Goal: Transaction & Acquisition: Register for event/course

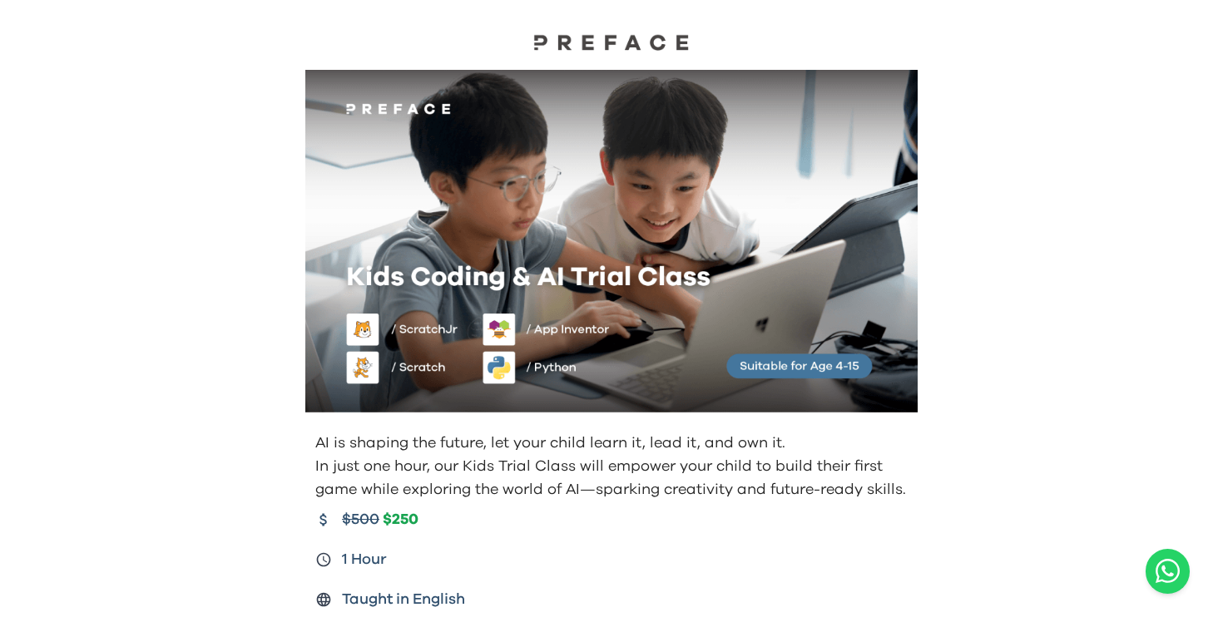
scroll to position [204, 0]
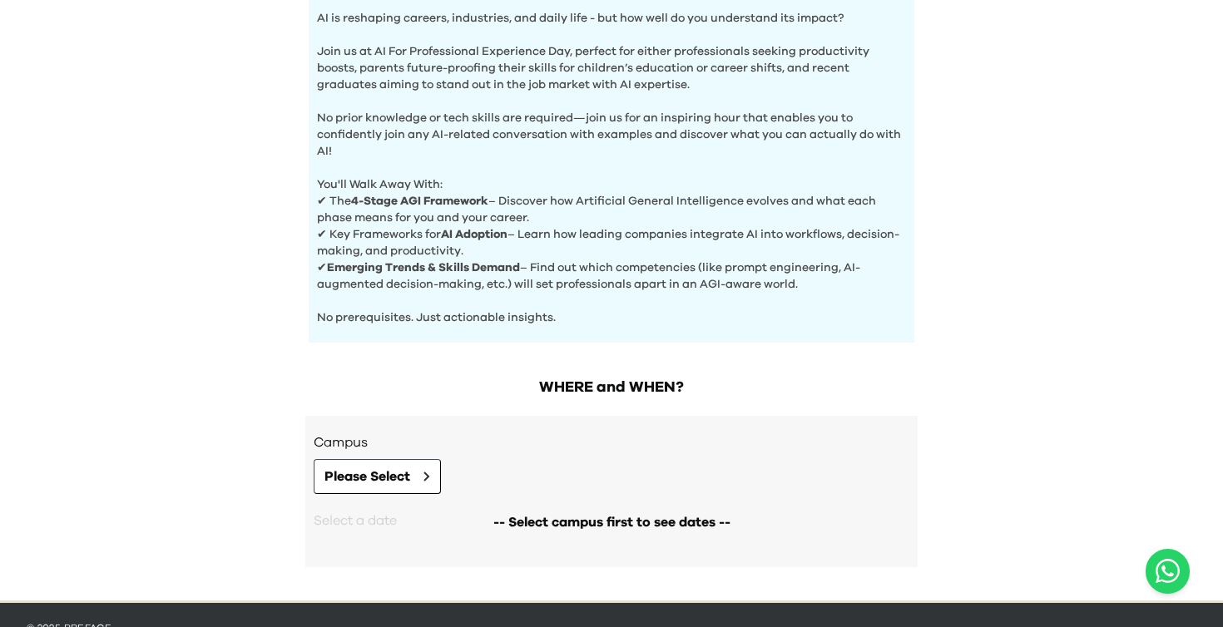
scroll to position [600, 0]
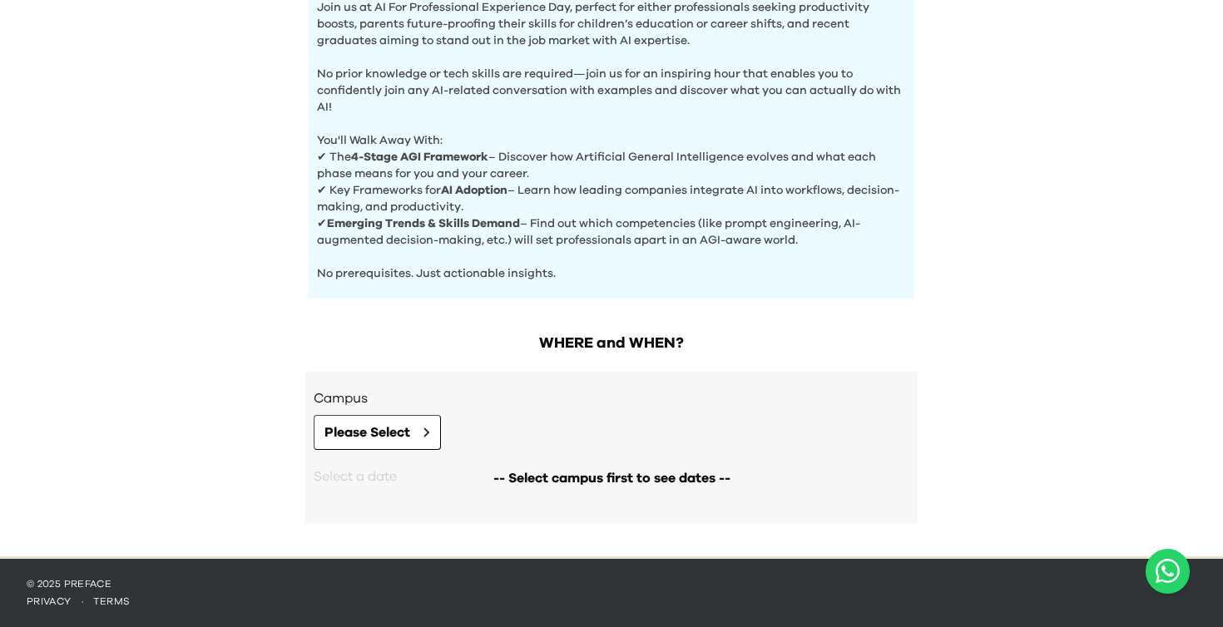
click at [408, 451] on div "-- Select campus first to see dates --" at bounding box center [612, 478] width 596 height 57
click at [409, 430] on span "Please Select" at bounding box center [367, 433] width 86 height 20
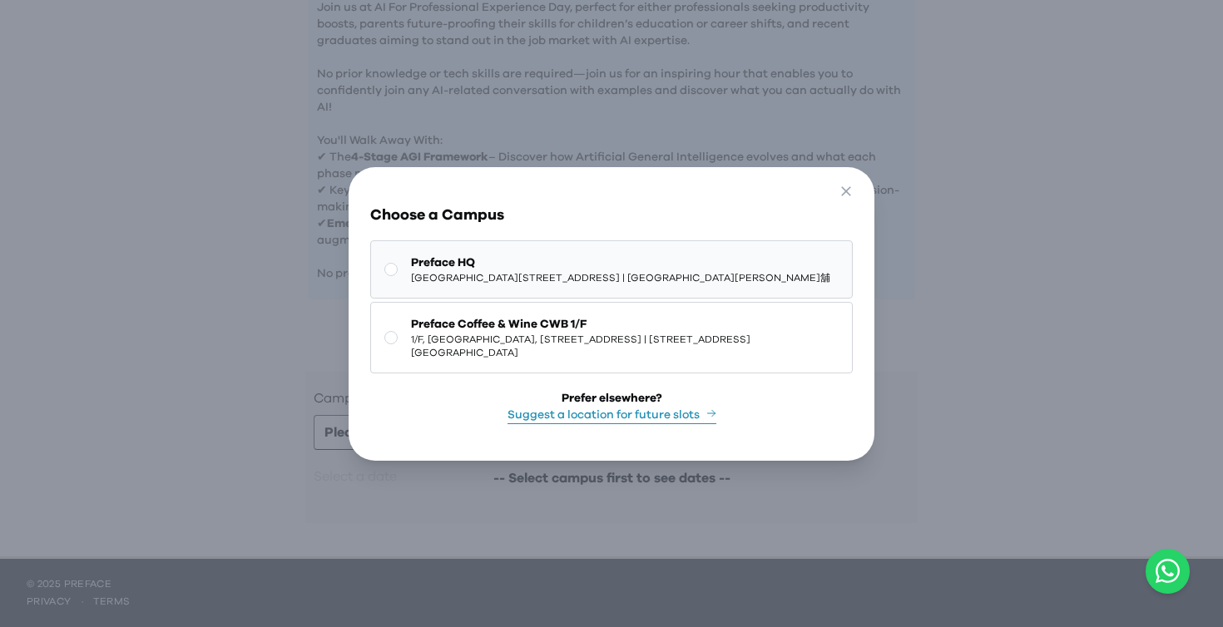
click at [480, 282] on span "Shop G07, Tower [STREET_ADDRESS][PERSON_NAME]" at bounding box center [620, 277] width 419 height 13
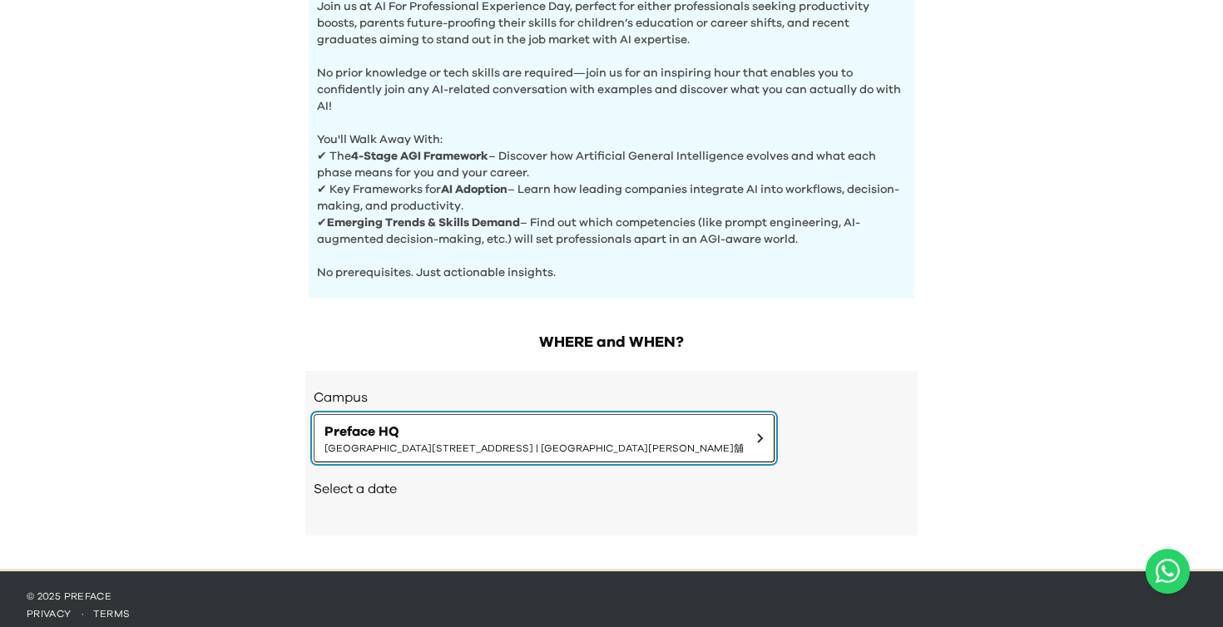
click at [404, 442] on span "Shop G07, Tower [STREET_ADDRESS][PERSON_NAME]" at bounding box center [533, 448] width 419 height 13
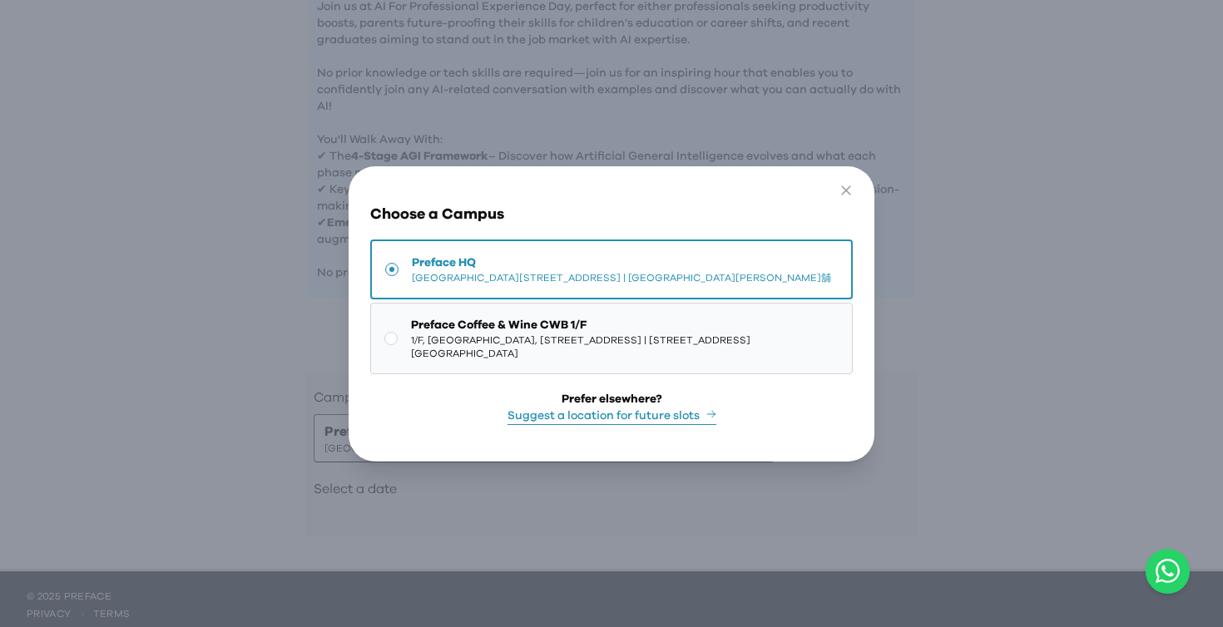
click at [503, 331] on span "Preface Coffee & Wine CWB 1/F" at bounding box center [625, 325] width 428 height 17
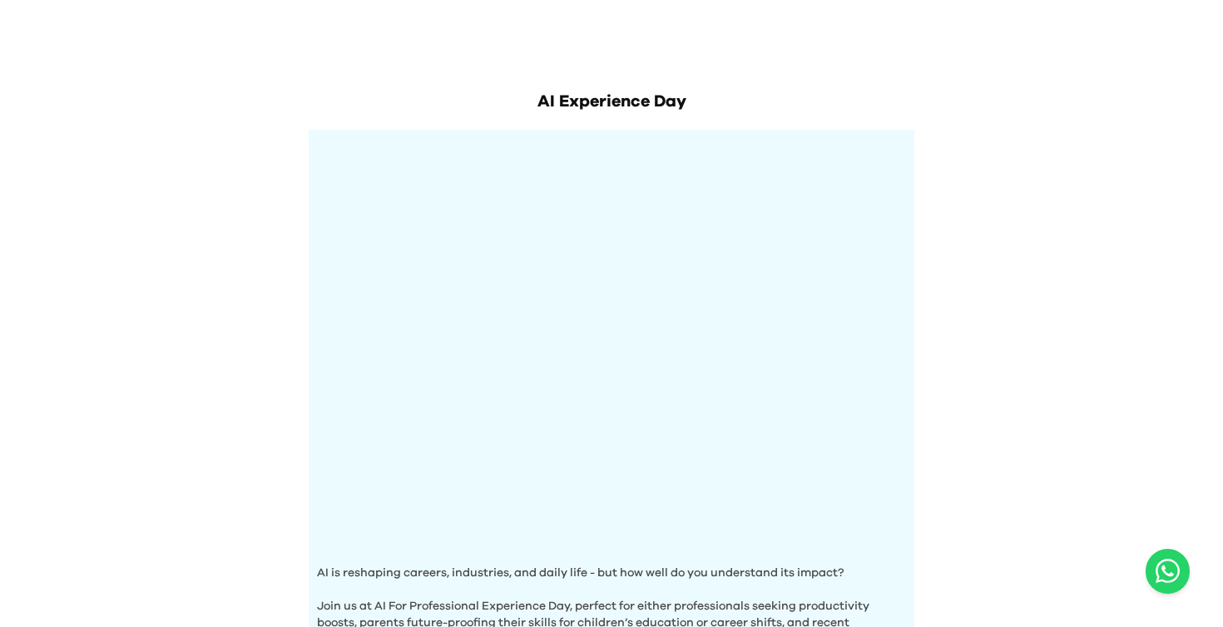
scroll to position [653, 0]
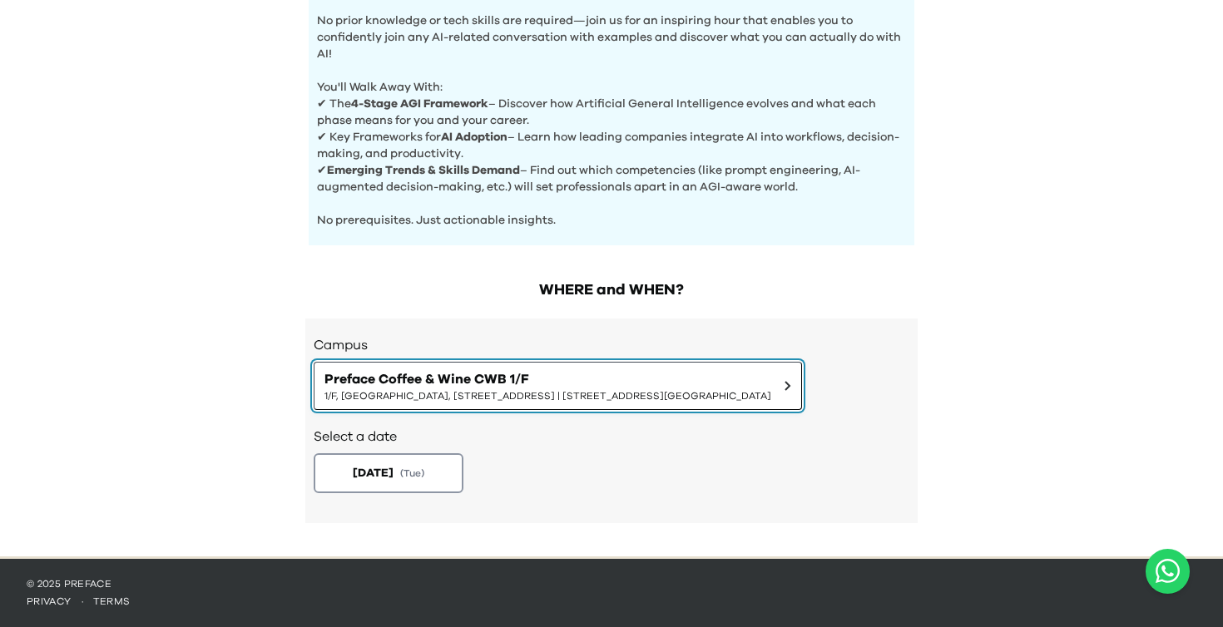
click at [441, 384] on span "Preface Coffee & Wine CWB 1/F" at bounding box center [547, 379] width 447 height 20
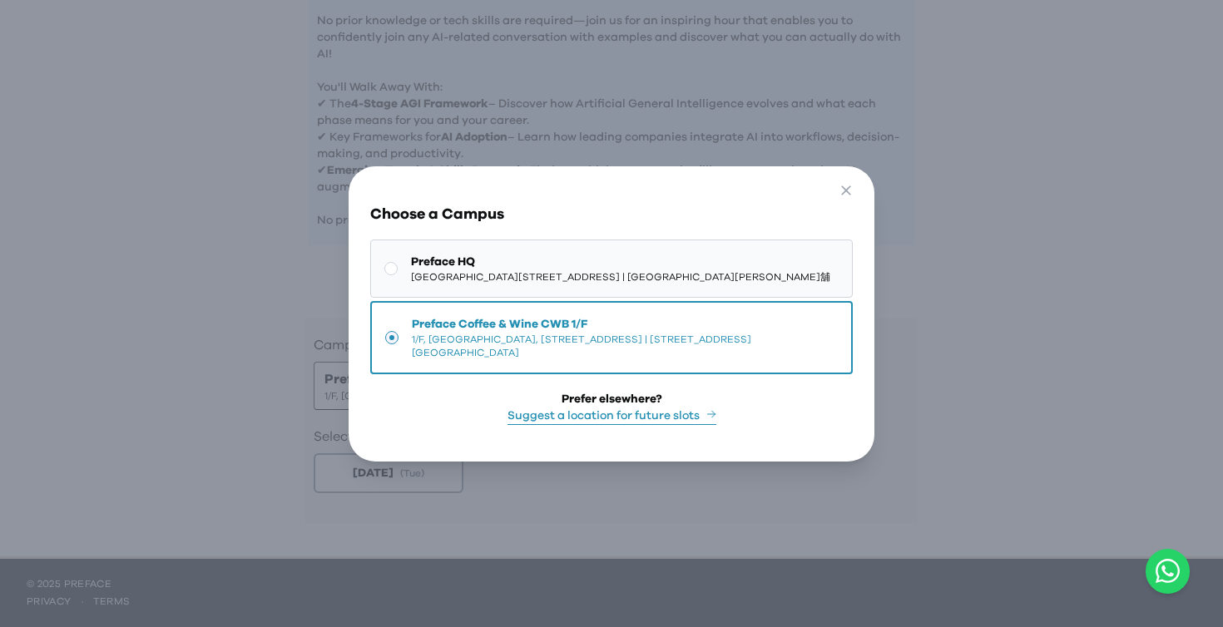
click at [544, 284] on span "Shop G07, Tower [STREET_ADDRESS][PERSON_NAME]" at bounding box center [620, 276] width 419 height 13
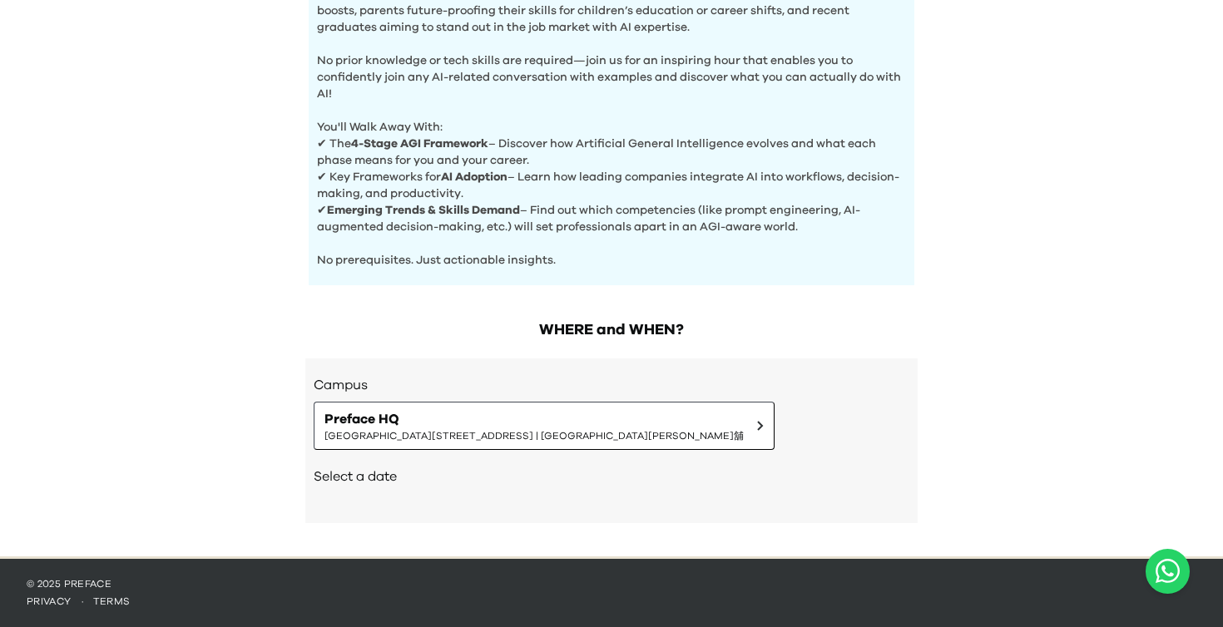
scroll to position [613, 0]
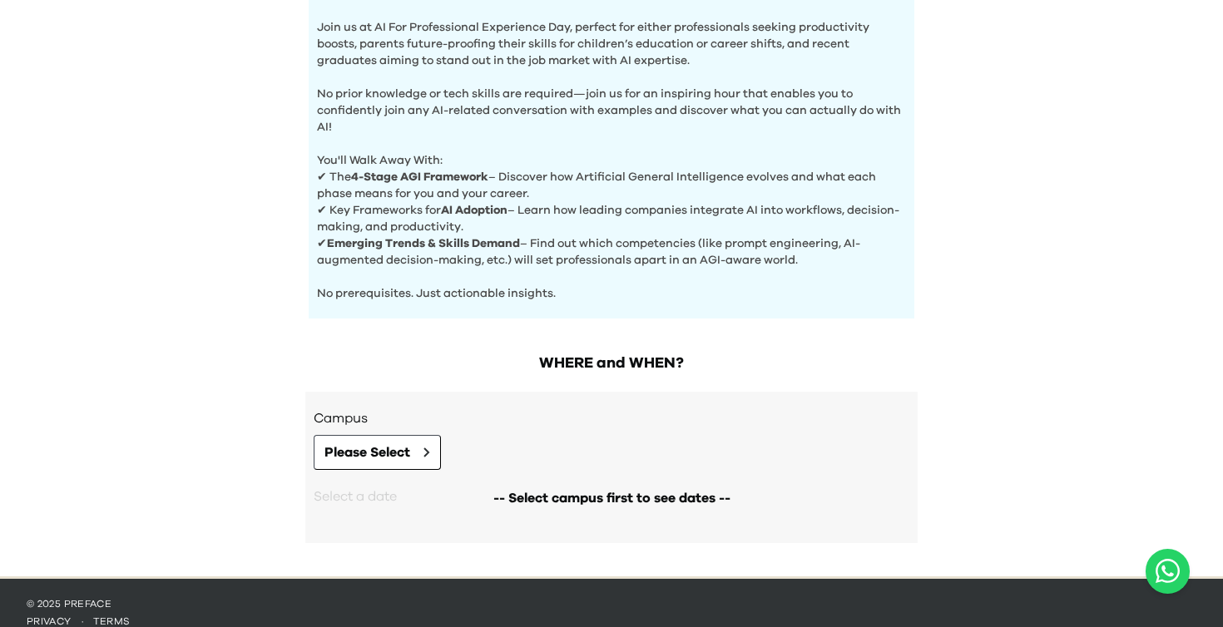
scroll to position [600, 0]
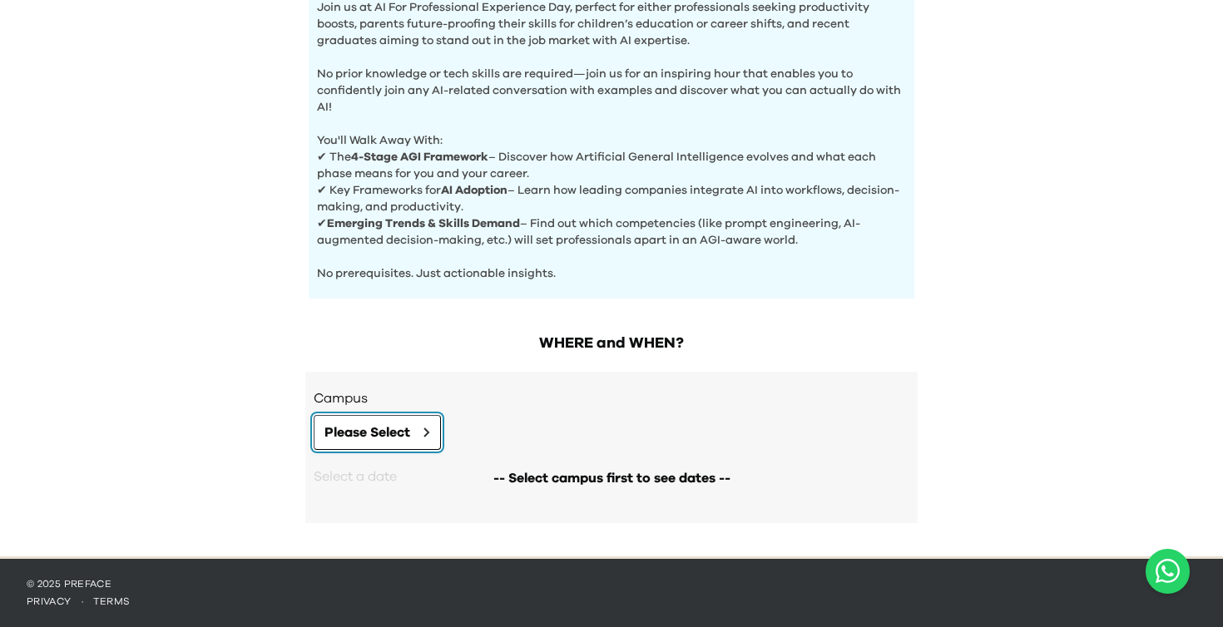
click at [408, 416] on button "Please Select" at bounding box center [377, 432] width 127 height 35
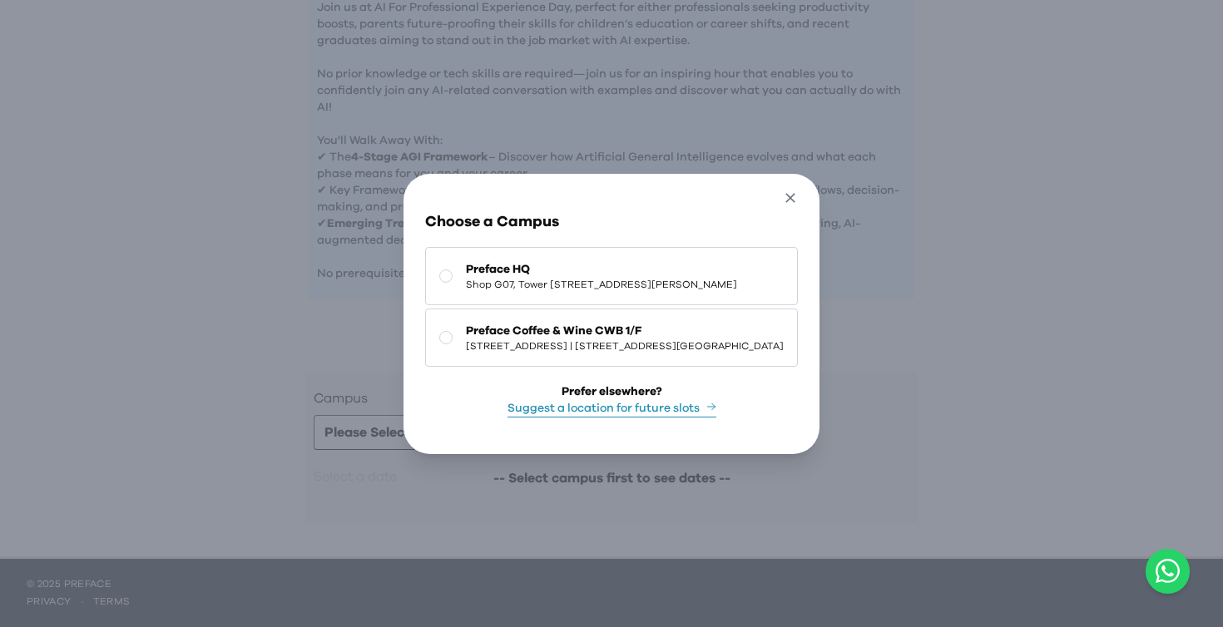
click at [800, 196] on icon "button" at bounding box center [790, 198] width 17 height 17
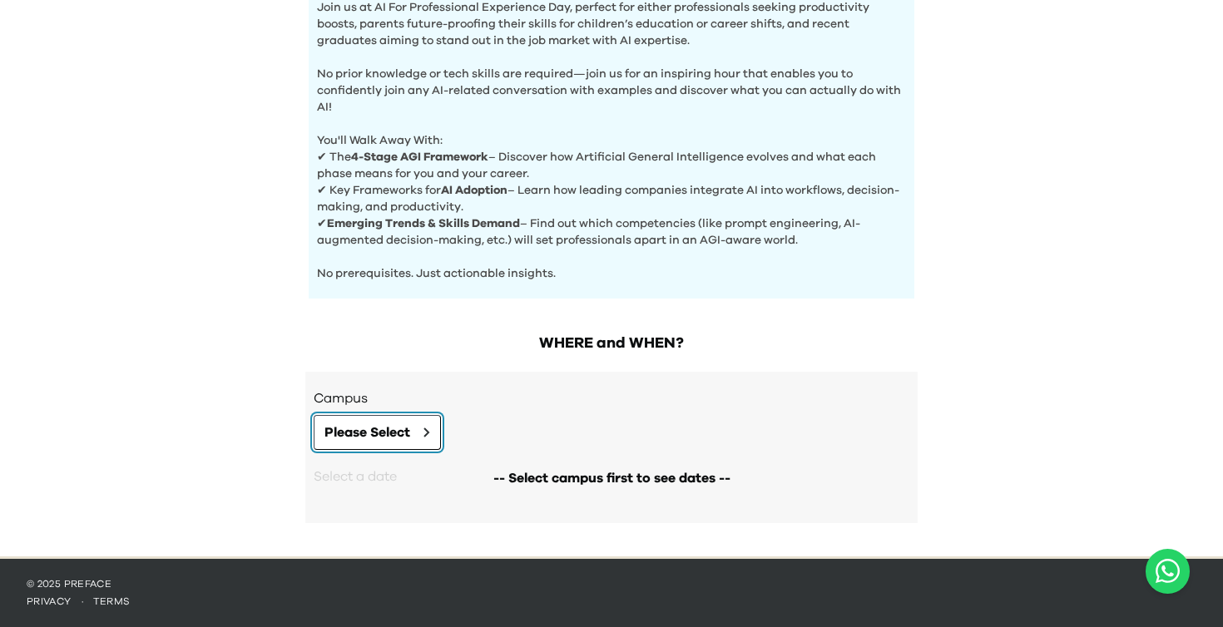
scroll to position [0, 0]
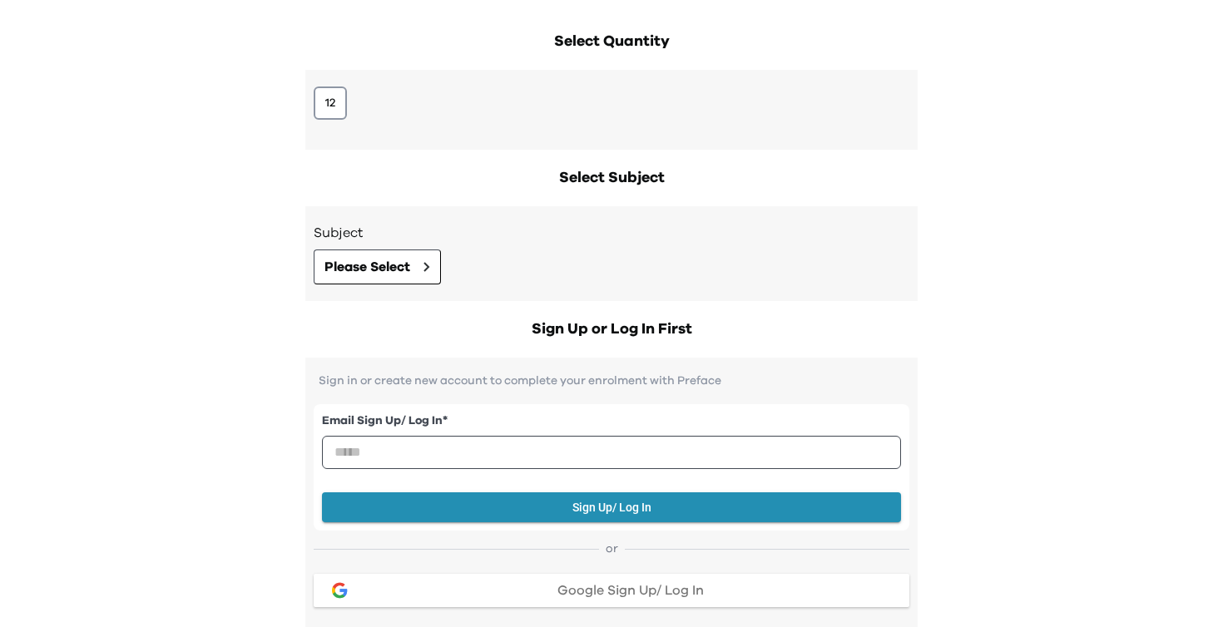
scroll to position [264, 0]
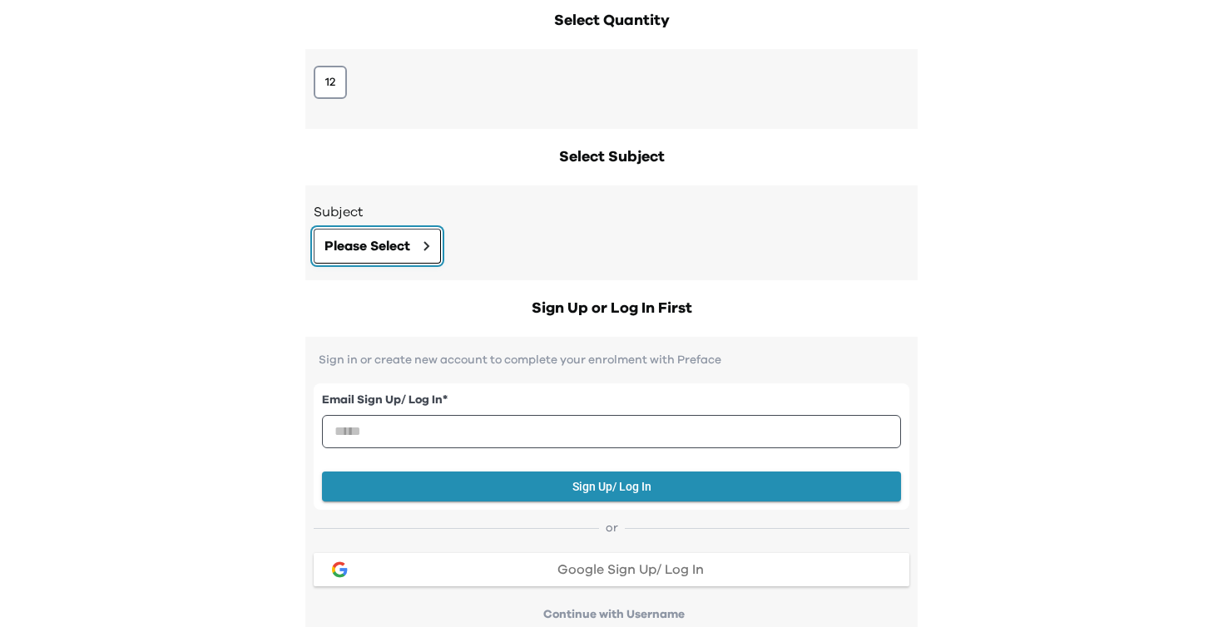
click at [390, 240] on span "Please Select" at bounding box center [367, 246] width 86 height 20
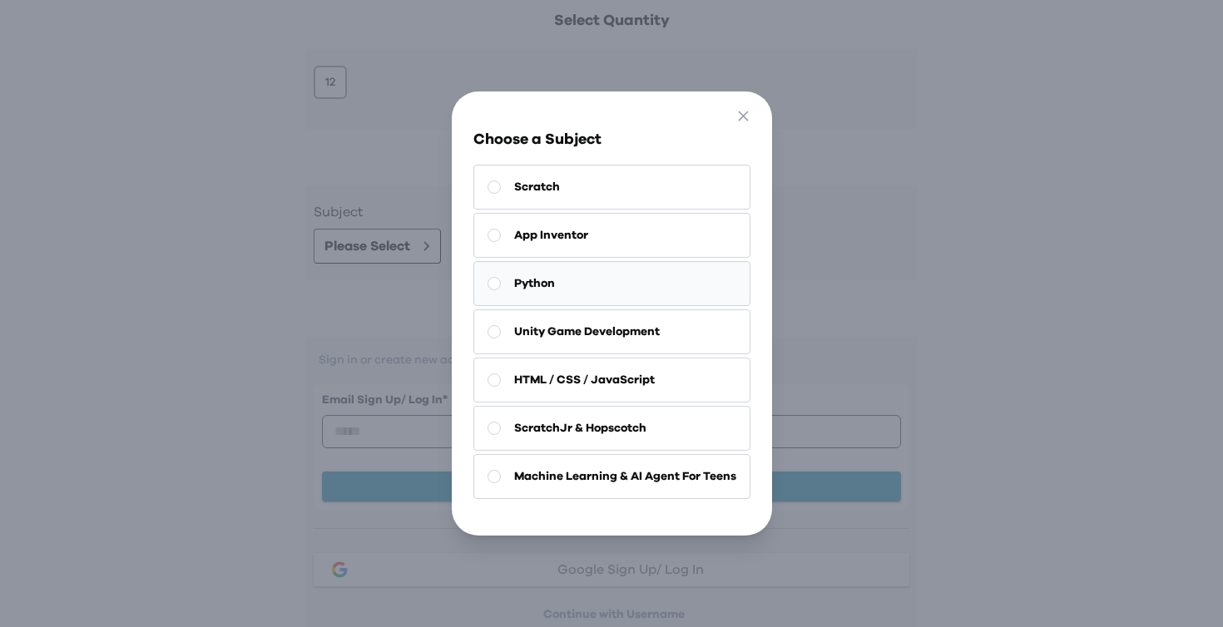
click at [596, 289] on button "Python" at bounding box center [611, 283] width 277 height 45
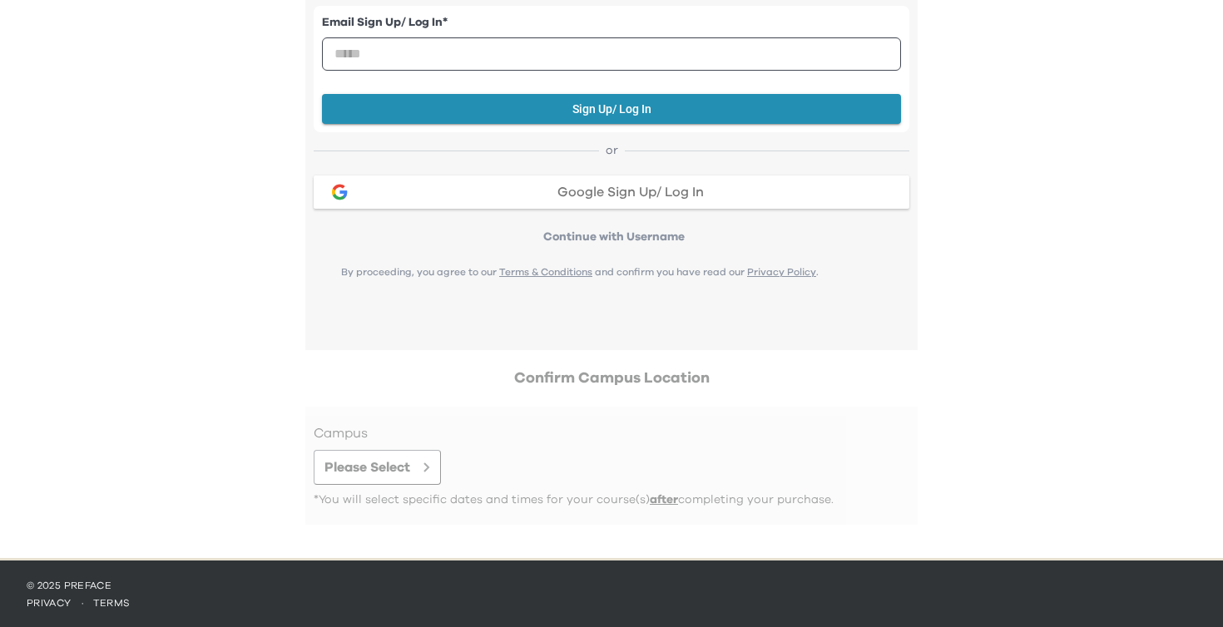
scroll to position [643, 0]
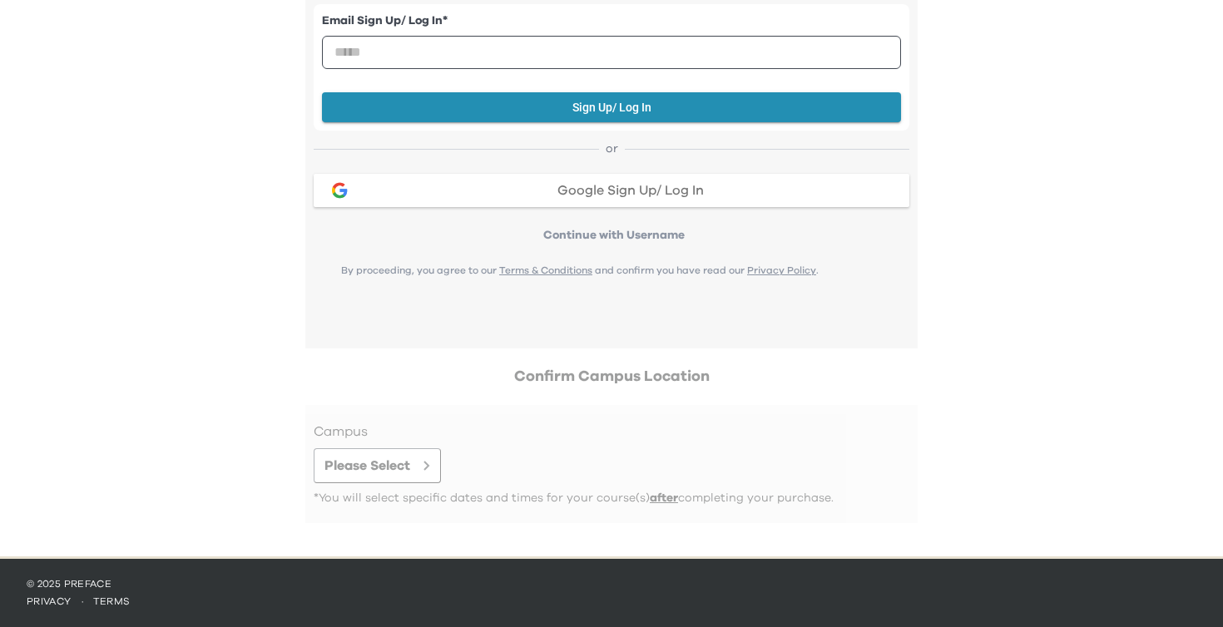
click at [395, 495] on div at bounding box center [612, 464] width 596 height 85
click at [387, 447] on div at bounding box center [612, 464] width 596 height 85
click at [381, 475] on div at bounding box center [612, 464] width 596 height 85
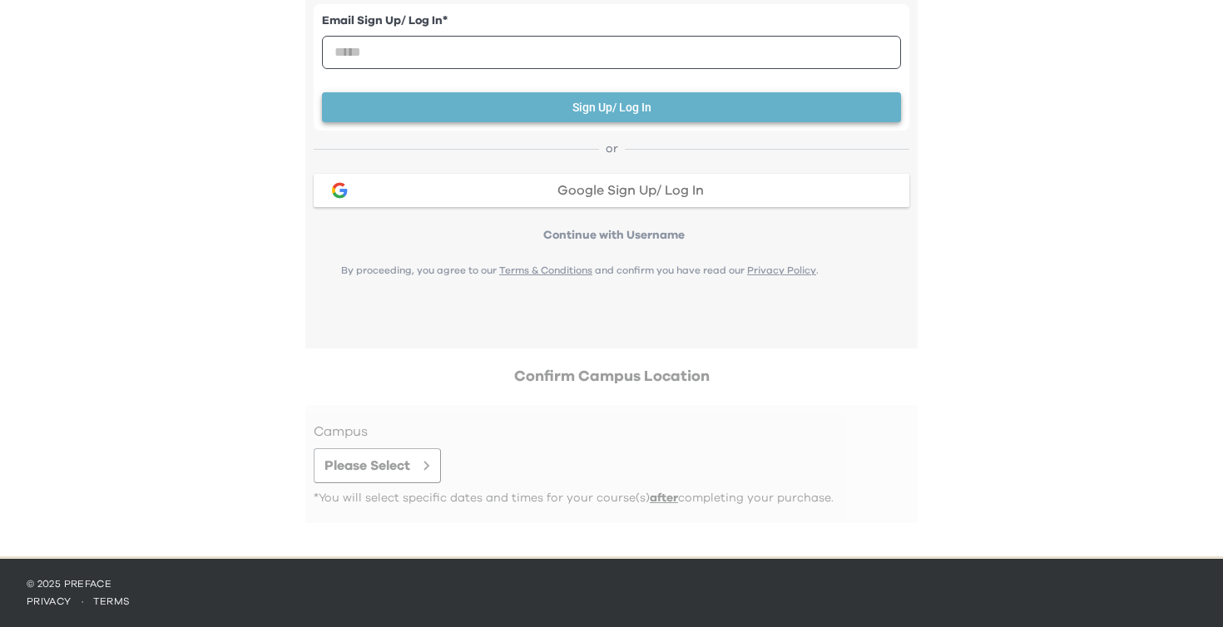
click at [527, 101] on button "Sign Up/ Log In" at bounding box center [611, 107] width 579 height 31
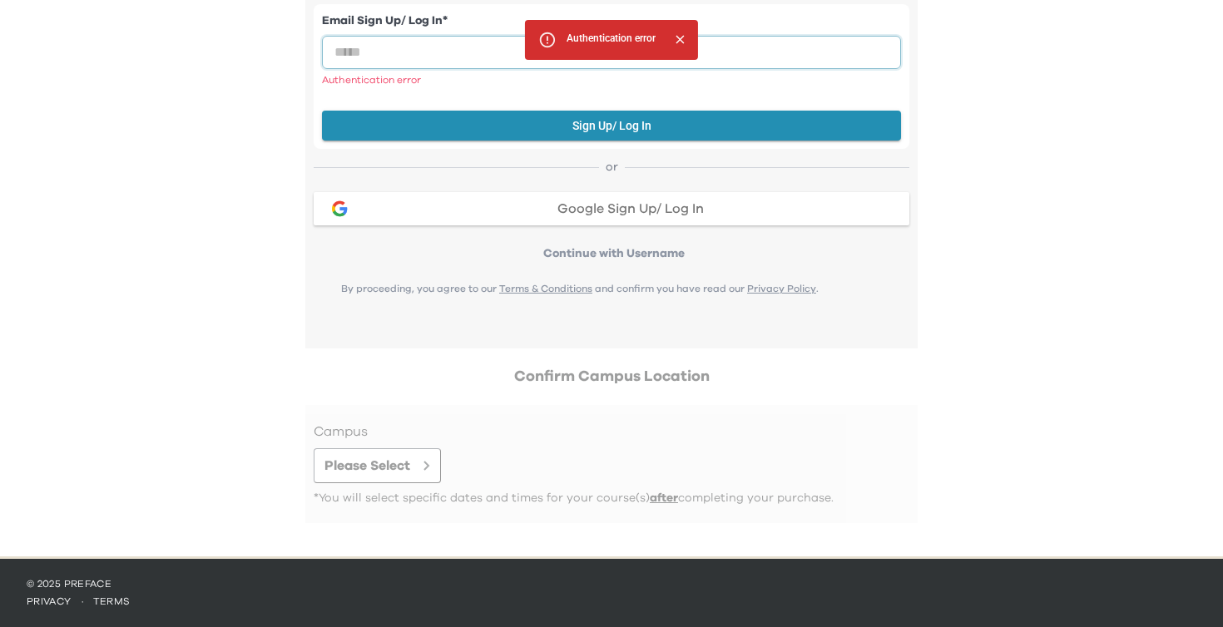
click at [436, 59] on input "email" at bounding box center [611, 52] width 579 height 33
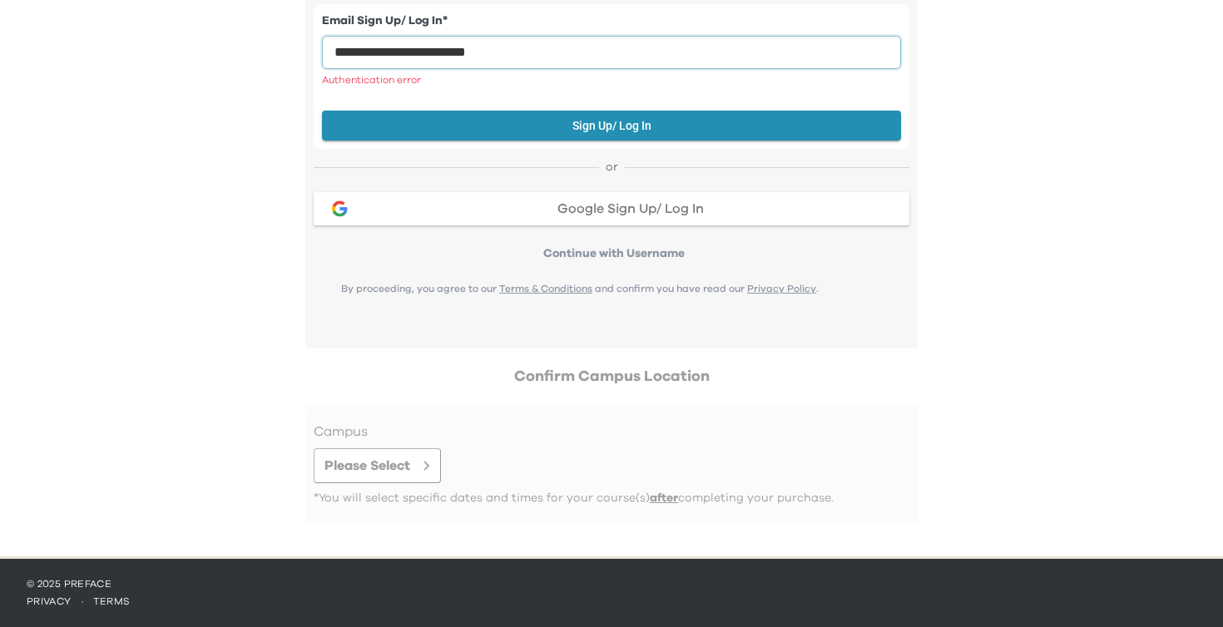
type input "**********"
click at [616, 473] on div at bounding box center [612, 464] width 596 height 85
click at [489, 389] on div "**********" at bounding box center [611, 85] width 639 height 944
click at [399, 463] on div at bounding box center [612, 464] width 596 height 85
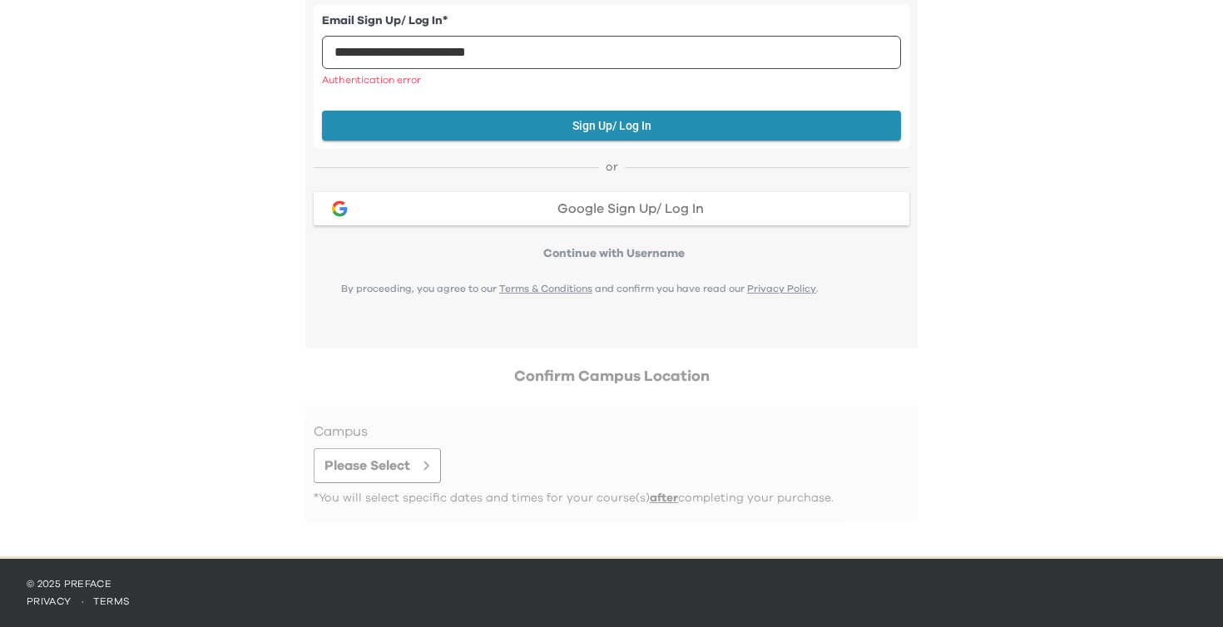
click at [399, 463] on div at bounding box center [612, 464] width 596 height 85
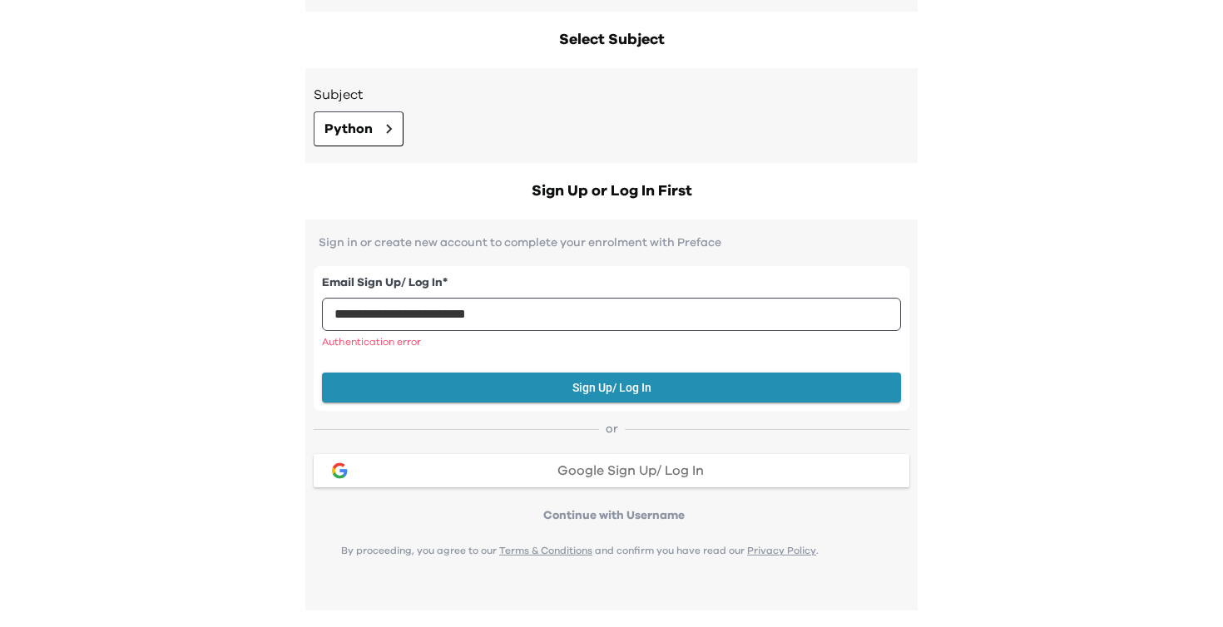
scroll to position [329, 0]
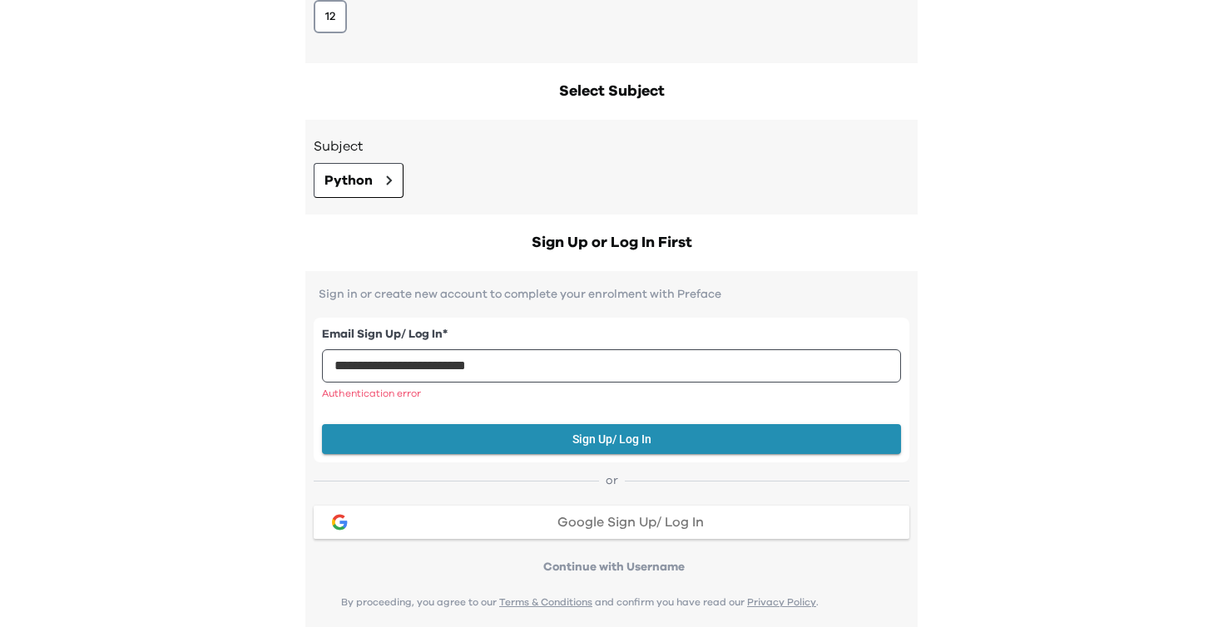
click at [666, 518] on span "Google Sign Up/ Log In" at bounding box center [630, 522] width 146 height 13
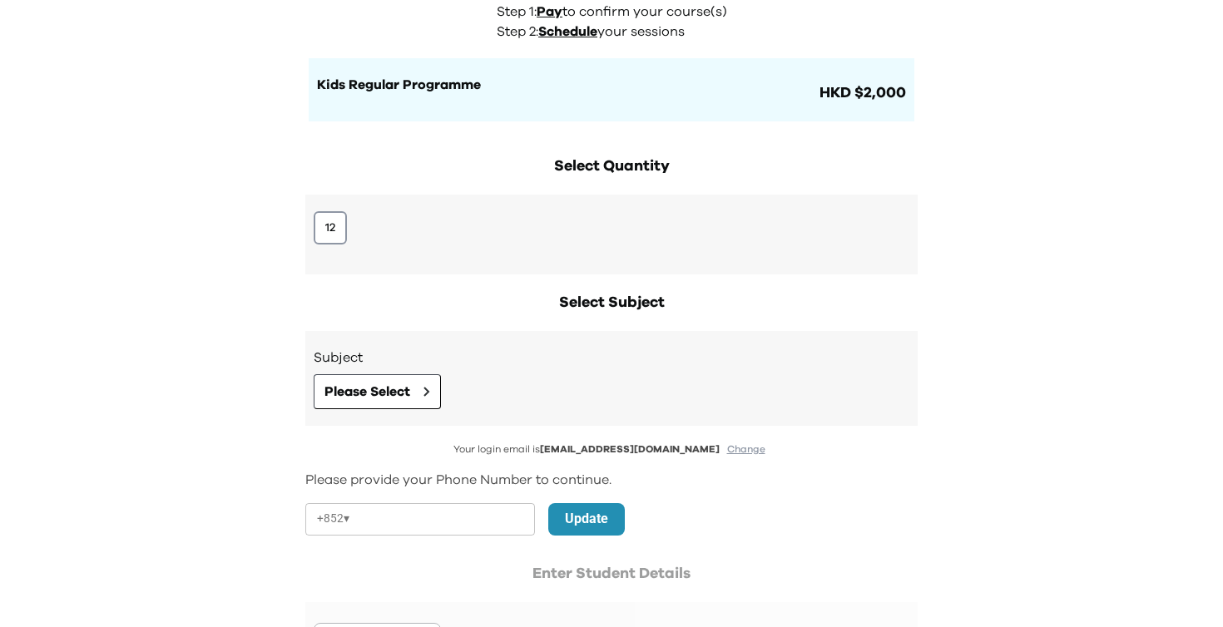
scroll to position [196, 0]
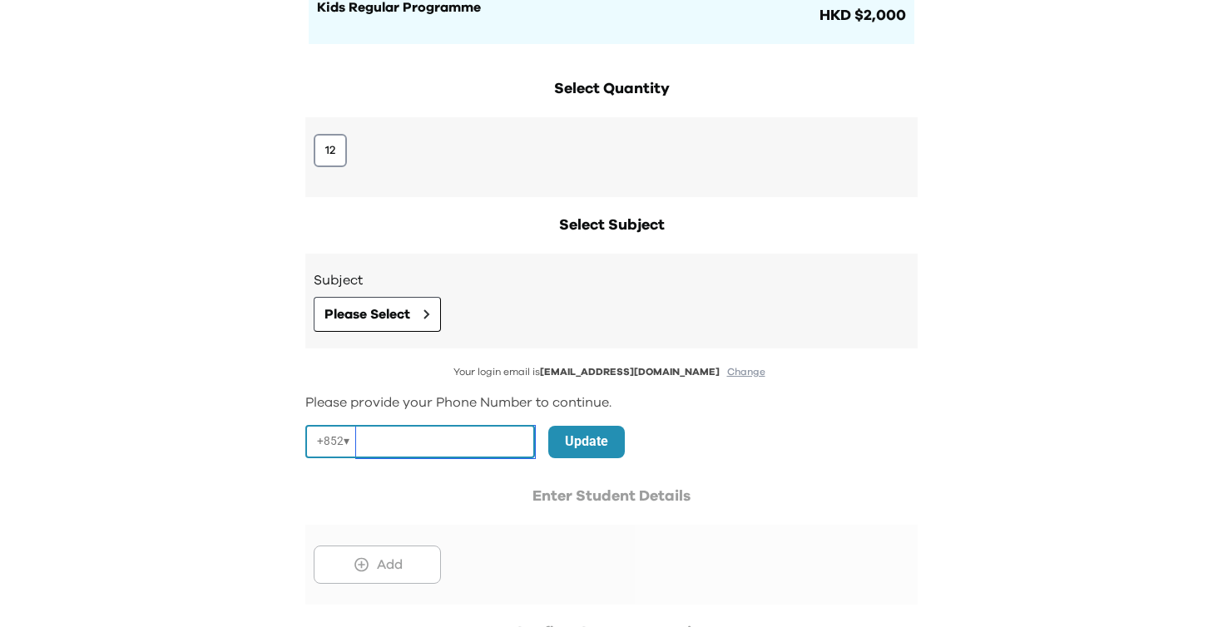
click at [413, 438] on input "tel" at bounding box center [445, 442] width 179 height 32
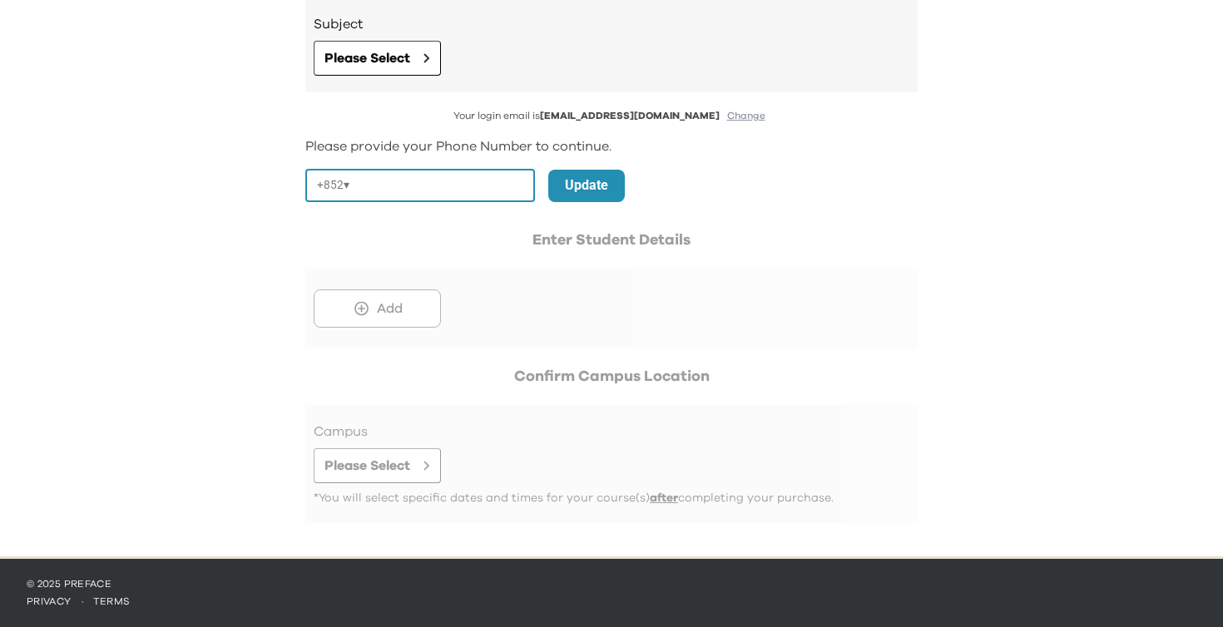
click at [404, 315] on div at bounding box center [611, 289] width 612 height 120
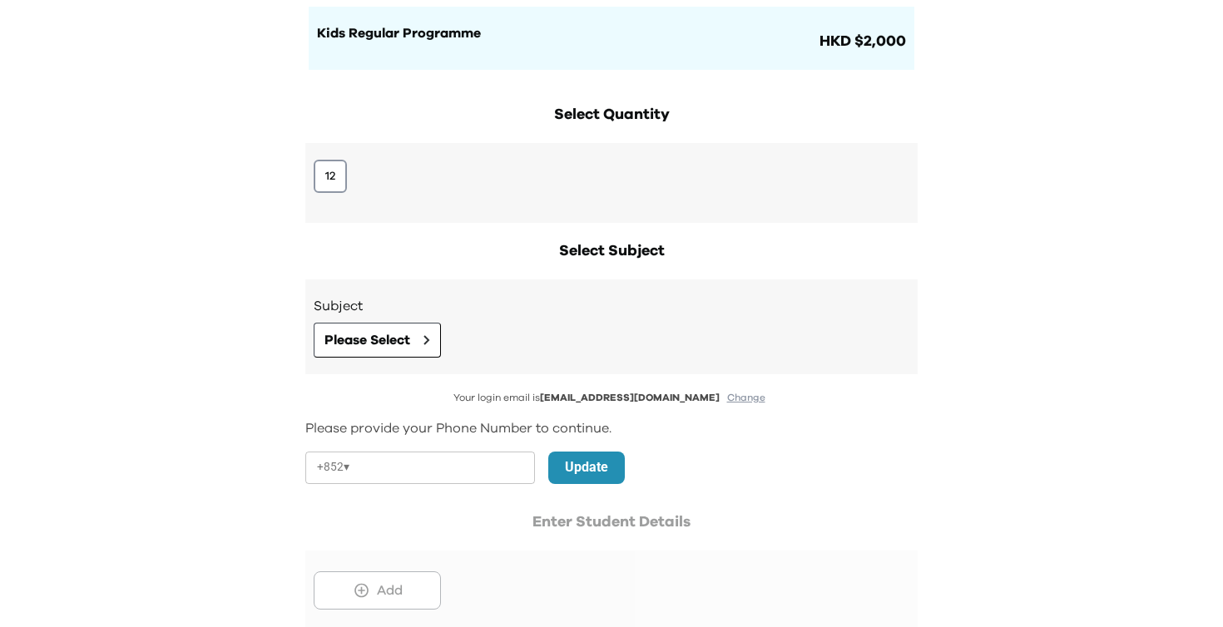
scroll to position [125, 0]
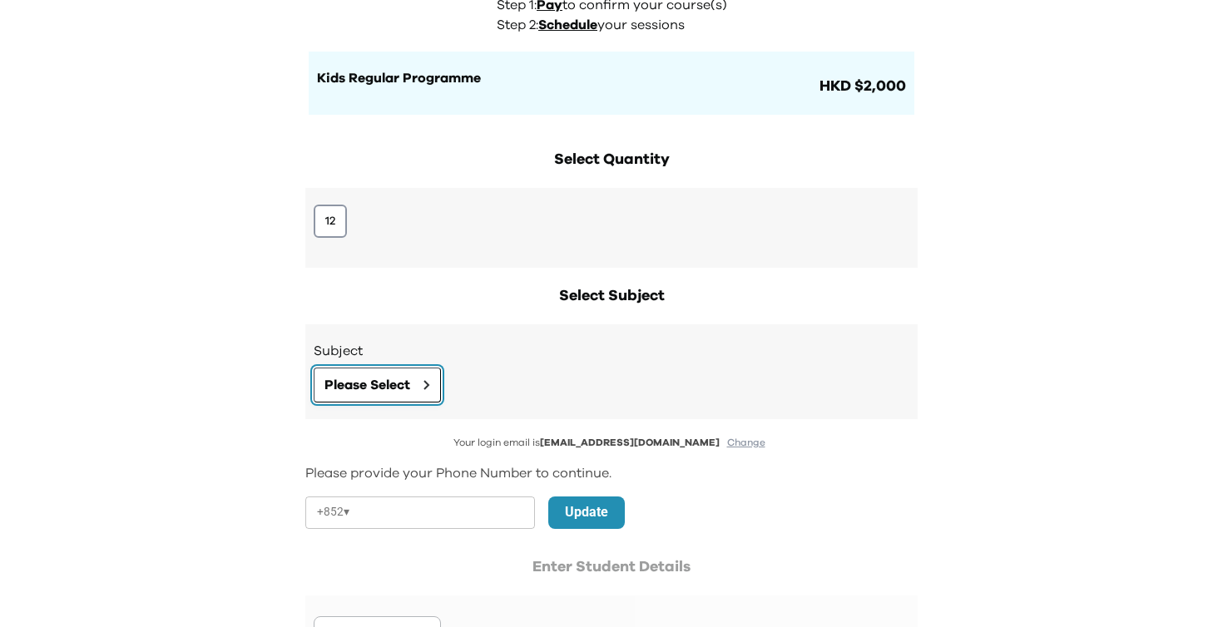
click at [354, 369] on button "Please Select" at bounding box center [377, 385] width 127 height 35
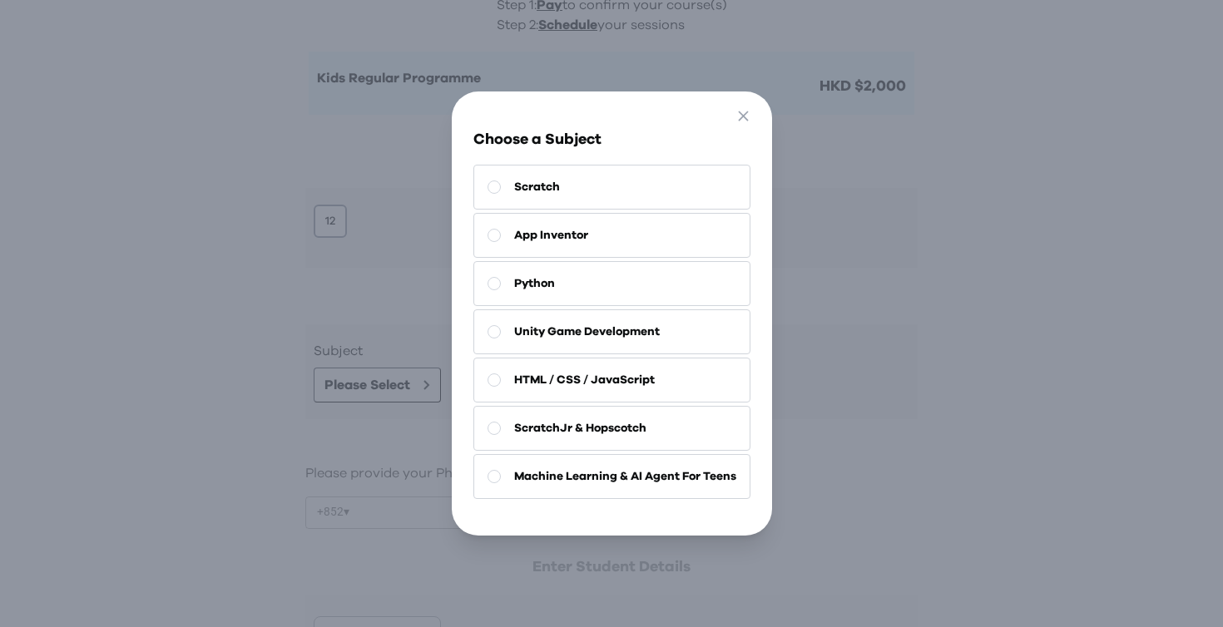
click at [523, 275] on span "Python" at bounding box center [534, 283] width 41 height 17
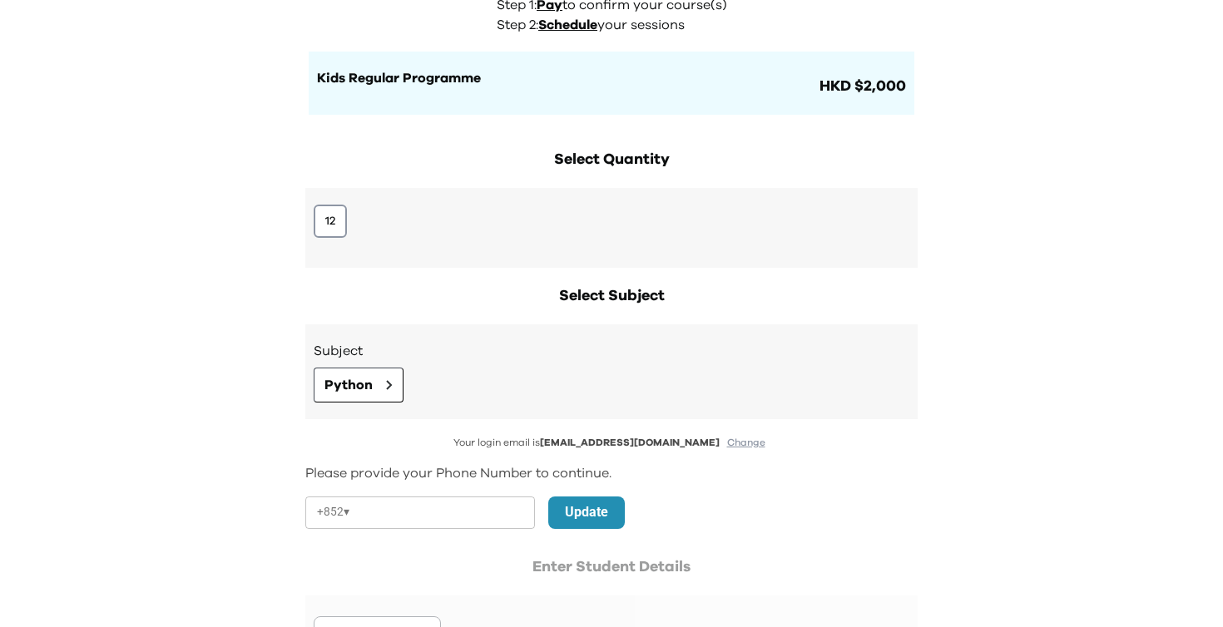
click at [461, 561] on div at bounding box center [611, 616] width 612 height 120
click at [468, 518] on input "tel" at bounding box center [445, 513] width 179 height 32
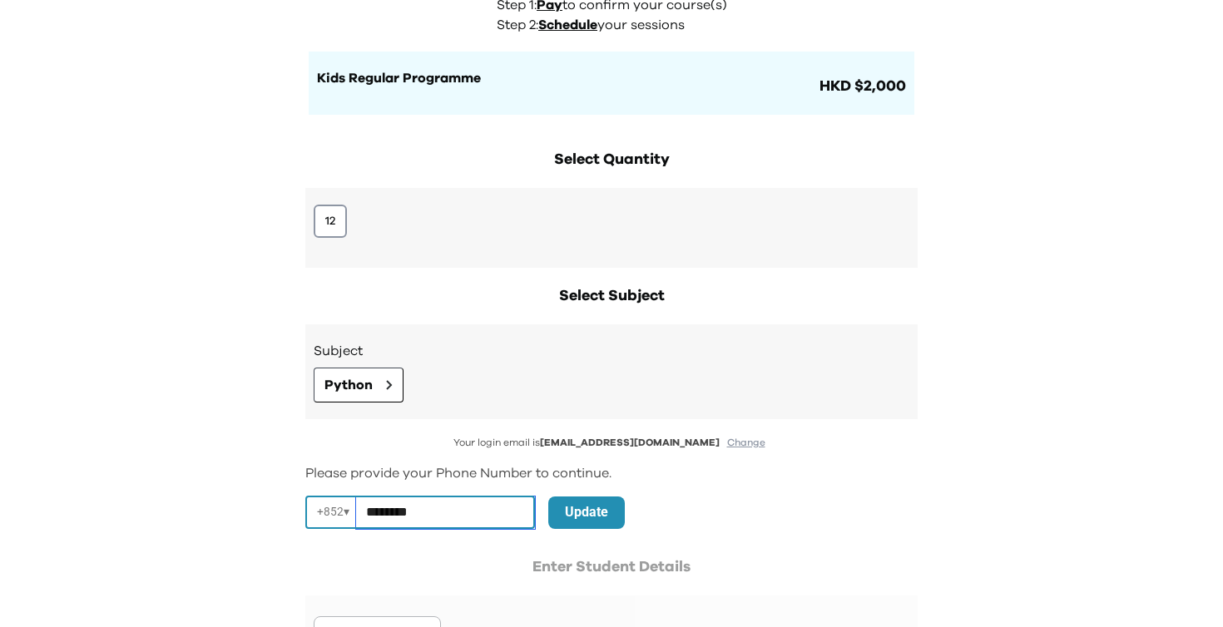
type input "********"
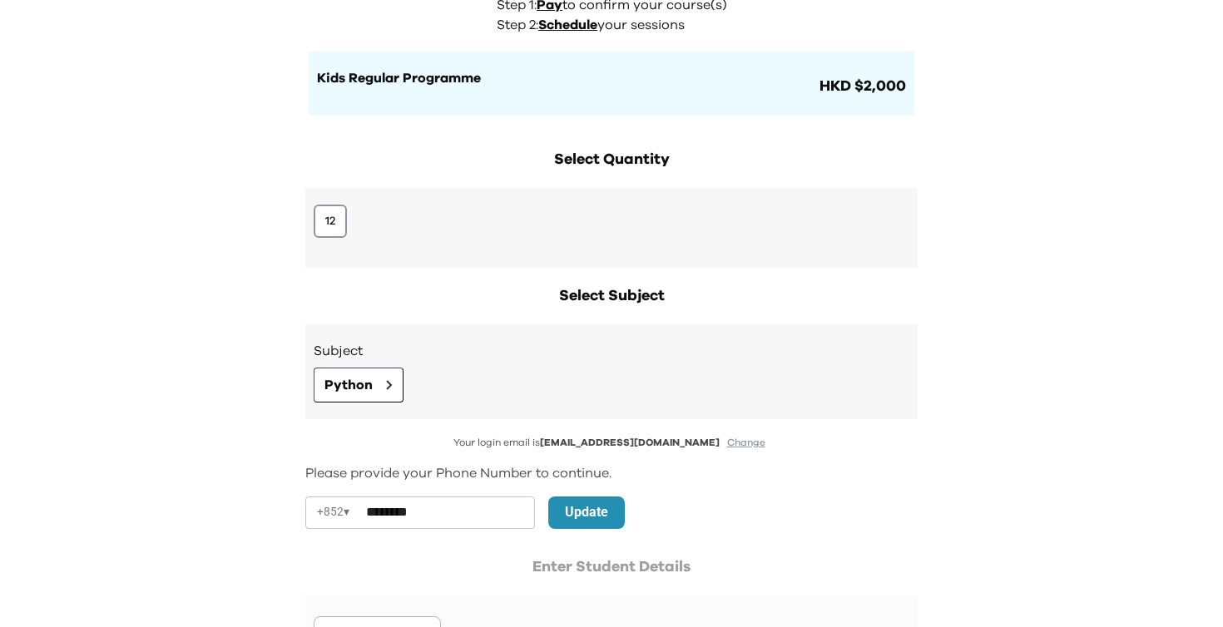
click at [595, 532] on div "Your login email is [EMAIL_ADDRESS][DOMAIN_NAME] Change Please provide your Pho…" at bounding box center [611, 556] width 612 height 240
click at [601, 508] on p "Update" at bounding box center [586, 513] width 43 height 20
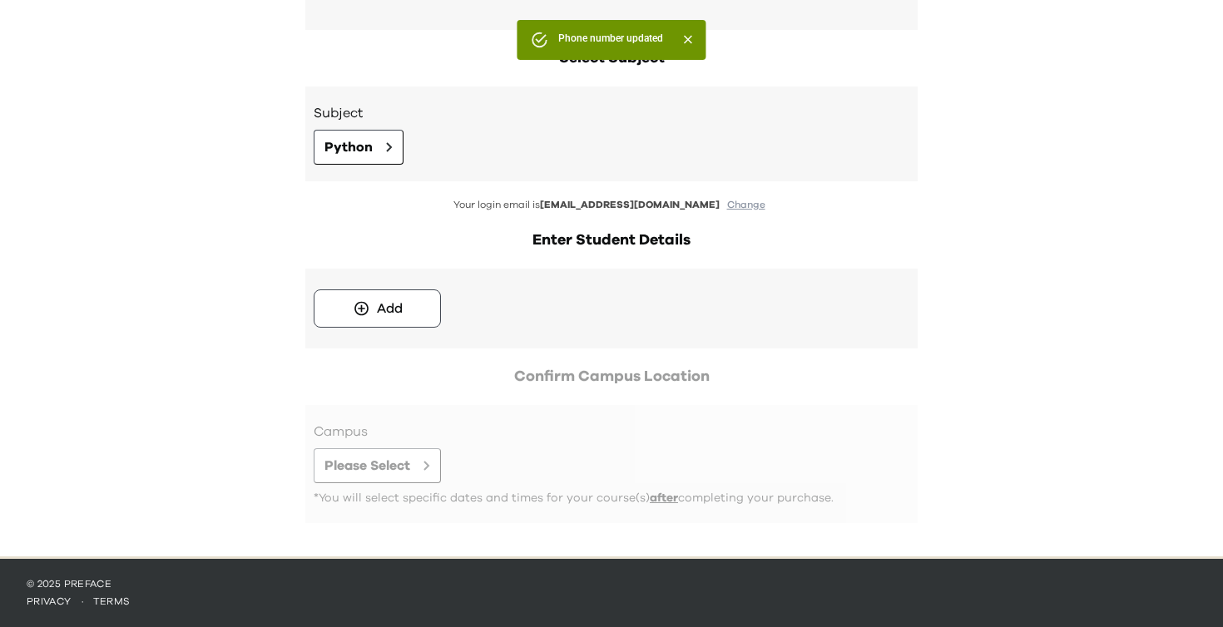
scroll to position [363, 0]
click at [384, 311] on div "Add" at bounding box center [390, 309] width 26 height 20
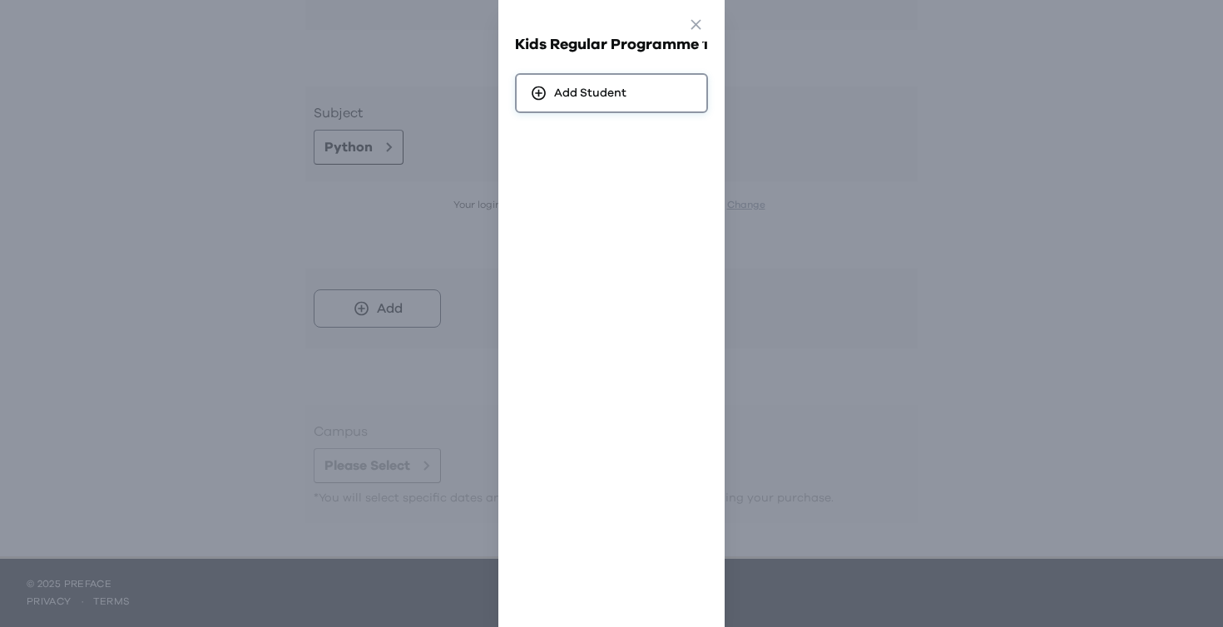
click at [581, 100] on span "Add Student" at bounding box center [590, 93] width 72 height 17
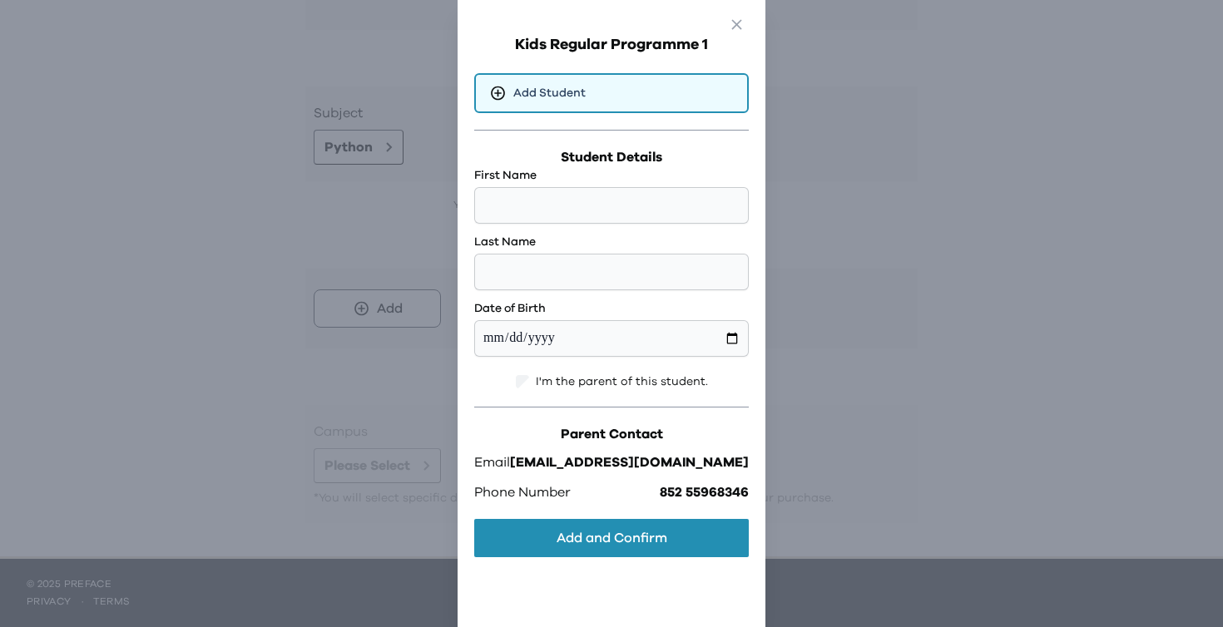
click at [899, 272] on div "Go Back Close Kids Regular Programme 1 Add Student Student Details First Name L…" at bounding box center [611, 313] width 1223 height 627
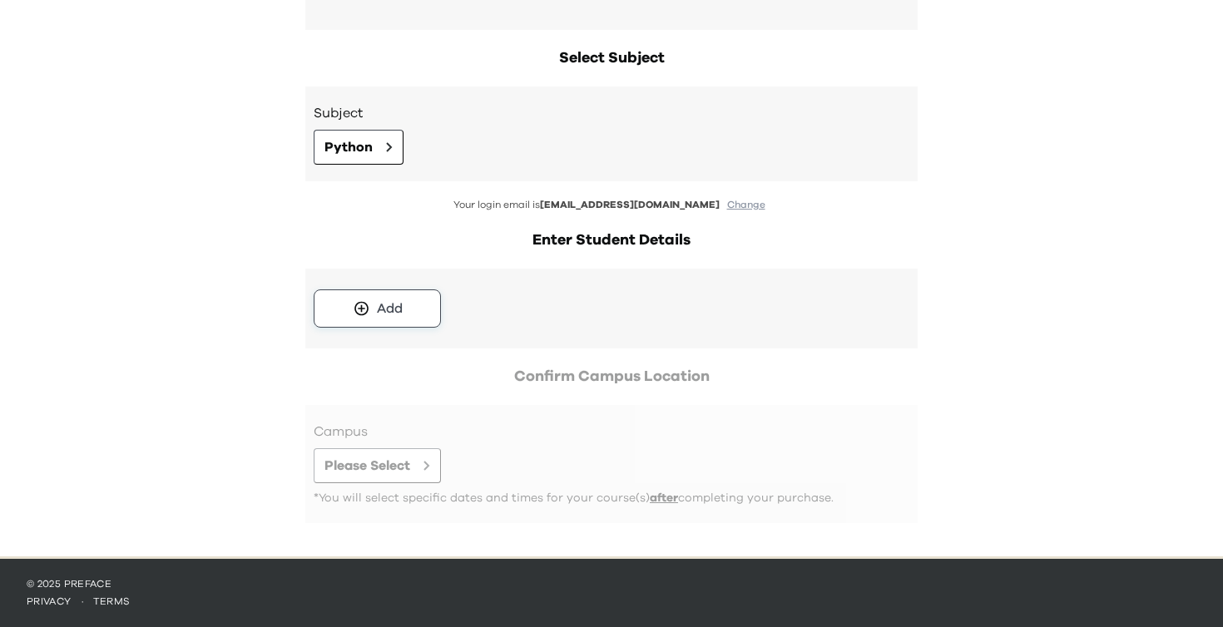
click at [419, 298] on button "Add" at bounding box center [377, 309] width 127 height 38
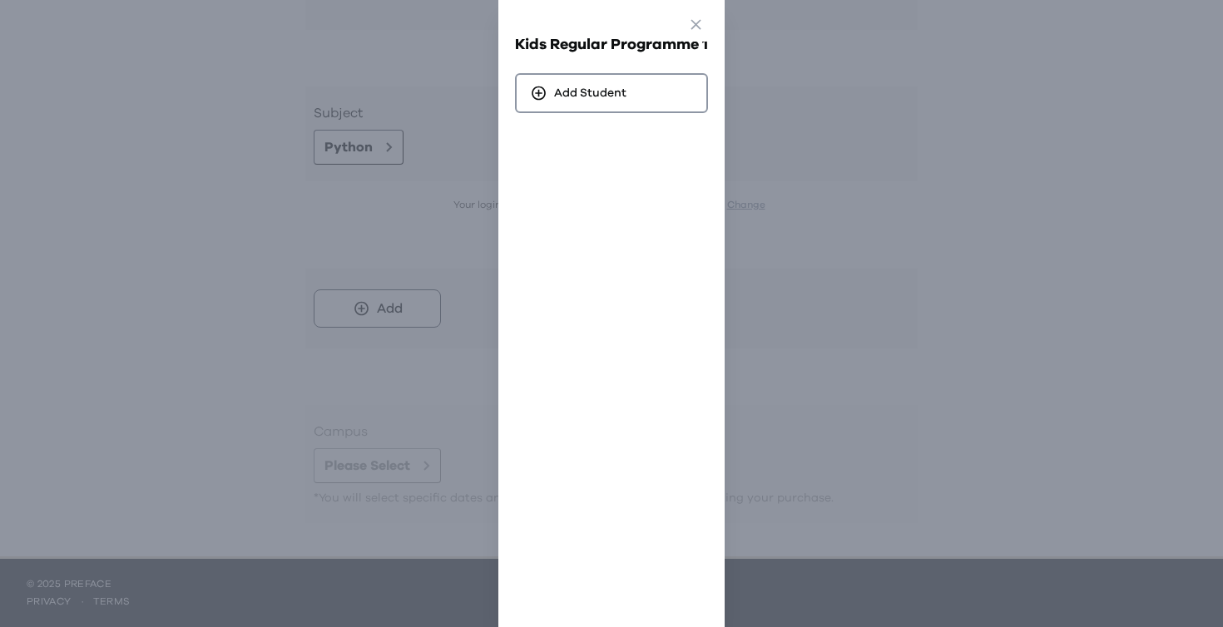
click at [633, 176] on div "Kids Regular Programme 1 Add Student" at bounding box center [612, 330] width 210 height 627
click at [630, 93] on div "Add Student" at bounding box center [611, 93] width 193 height 40
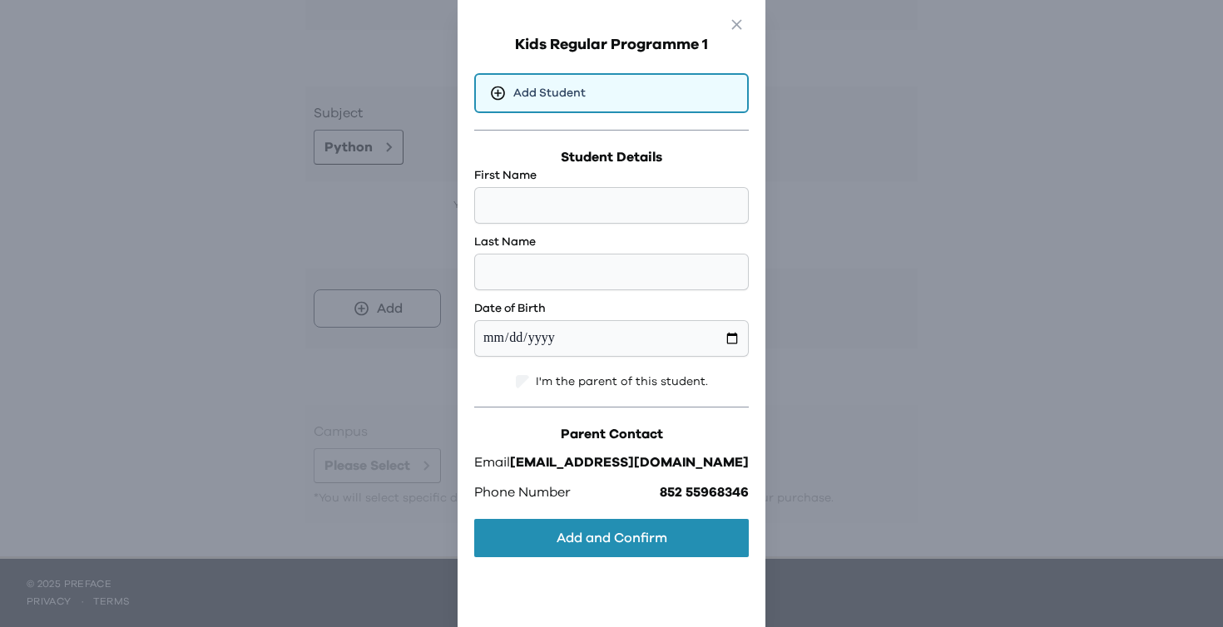
click at [619, 228] on div "First Name Last Name Date of Birth" at bounding box center [611, 262] width 275 height 190
click at [627, 201] on input "text" at bounding box center [611, 205] width 275 height 37
type input "*****"
click at [605, 258] on input "text" at bounding box center [611, 272] width 275 height 37
type input "*****"
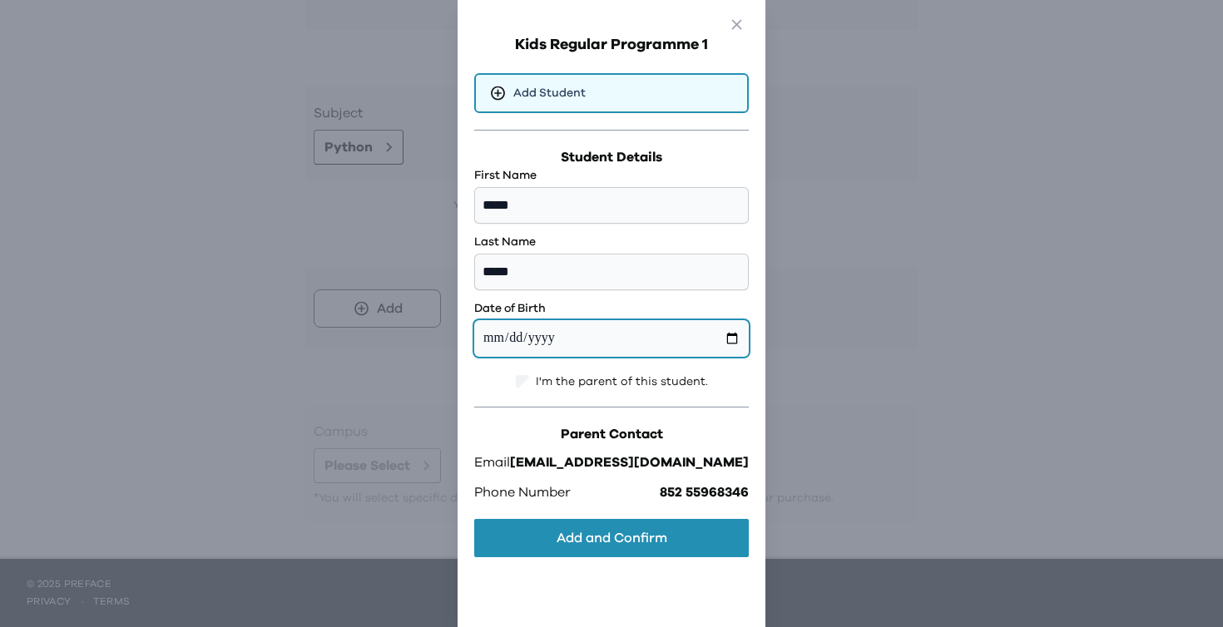
click at [582, 333] on input "date" at bounding box center [611, 338] width 275 height 37
click at [517, 335] on input "date" at bounding box center [611, 338] width 275 height 37
type input "**********"
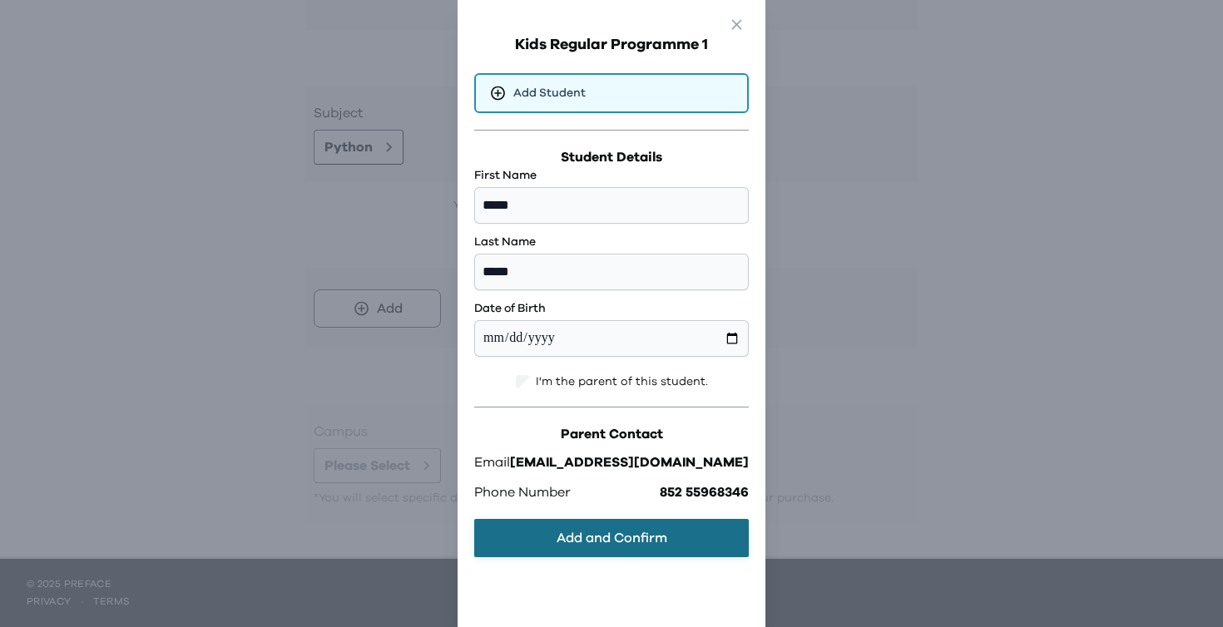
click at [629, 537] on button "Add and Confirm" at bounding box center [611, 538] width 275 height 38
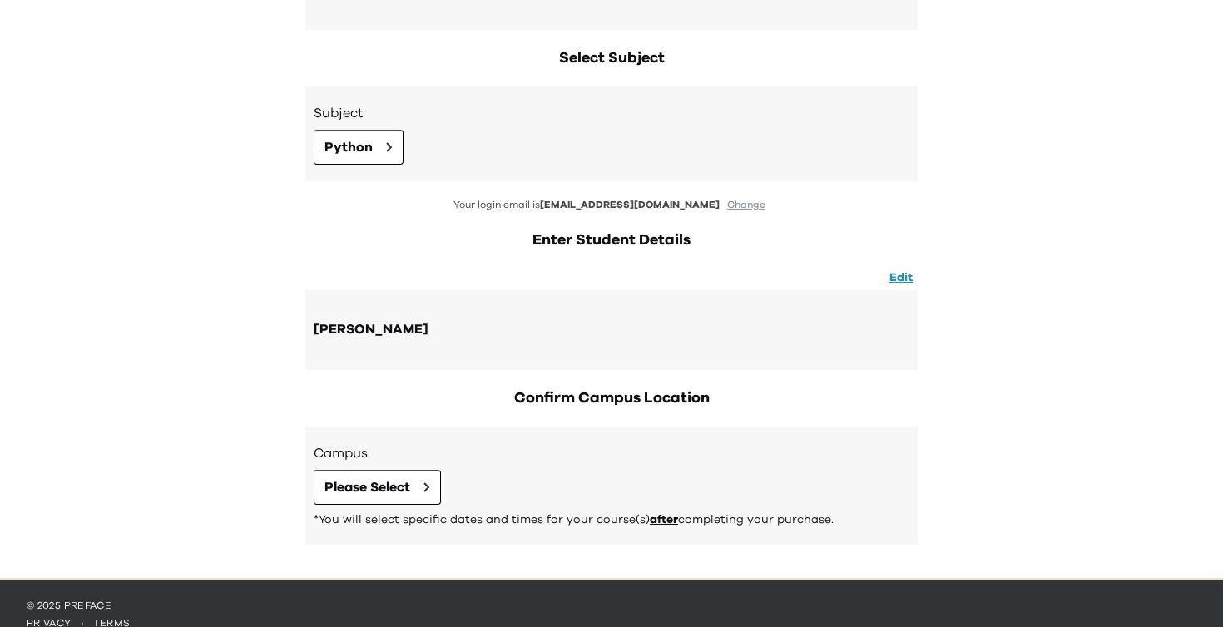
click at [387, 506] on div "Campus Please Select *You will select specific dates and times for your course(…" at bounding box center [612, 485] width 596 height 85
click at [394, 495] on span "Please Select" at bounding box center [367, 488] width 86 height 20
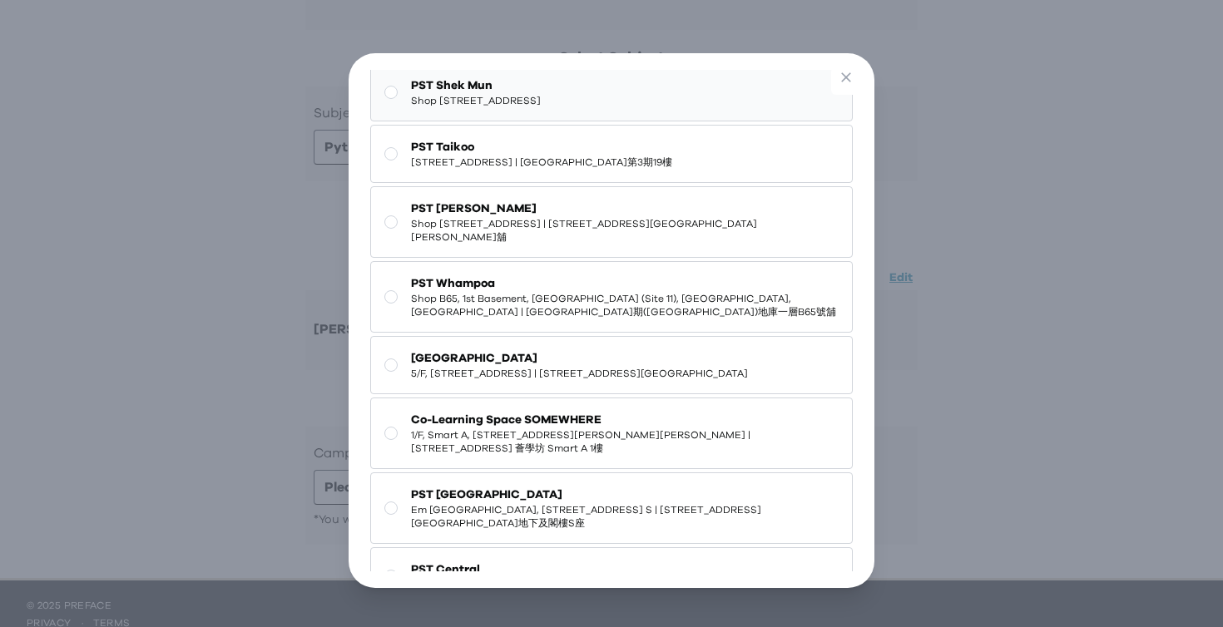
scroll to position [212, 0]
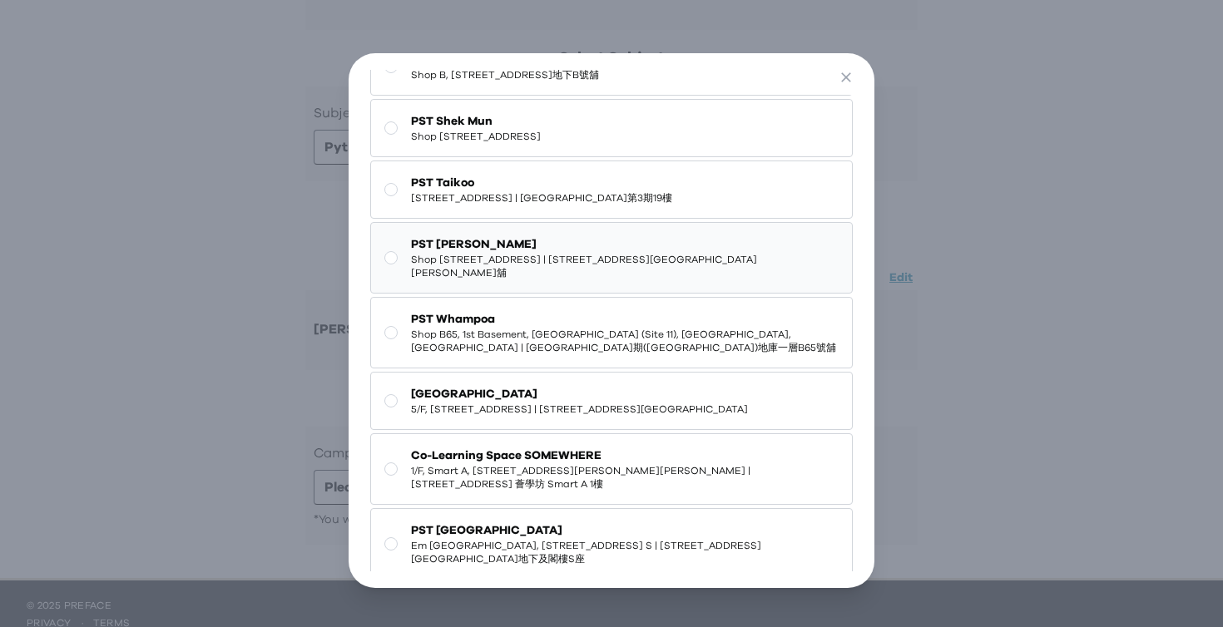
click at [572, 253] on span "PST [PERSON_NAME]" at bounding box center [625, 244] width 428 height 17
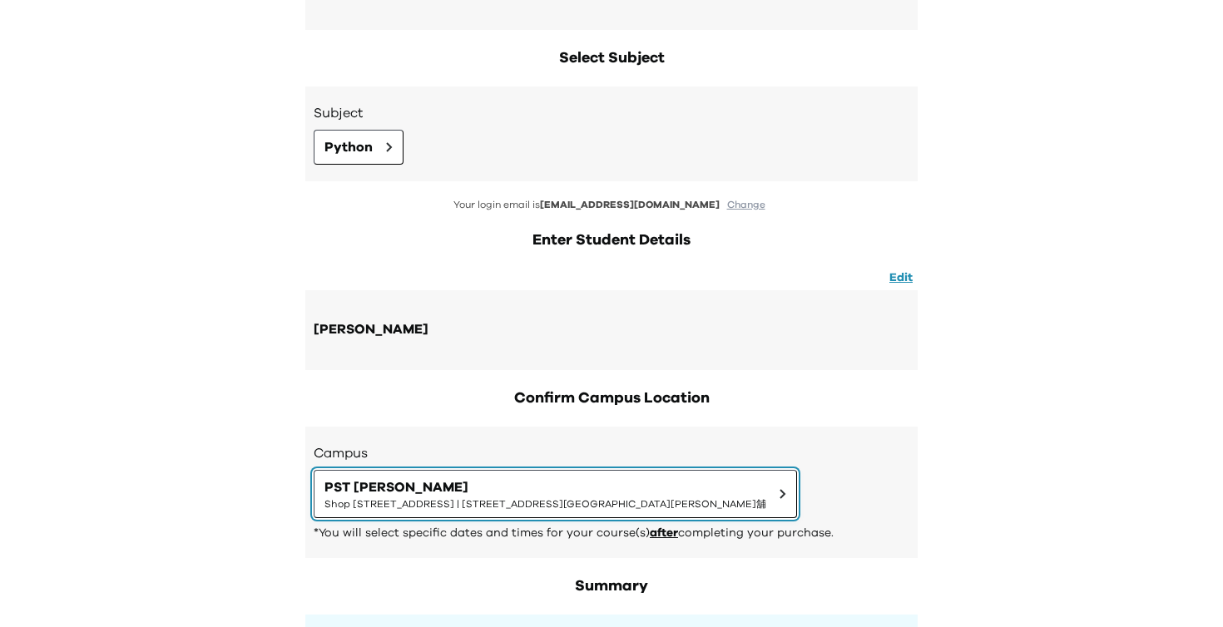
click at [593, 506] on span "Shop [STREET_ADDRESS] | [STREET_ADDRESS][GEOGRAPHIC_DATA][PERSON_NAME]舖" at bounding box center [545, 504] width 442 height 13
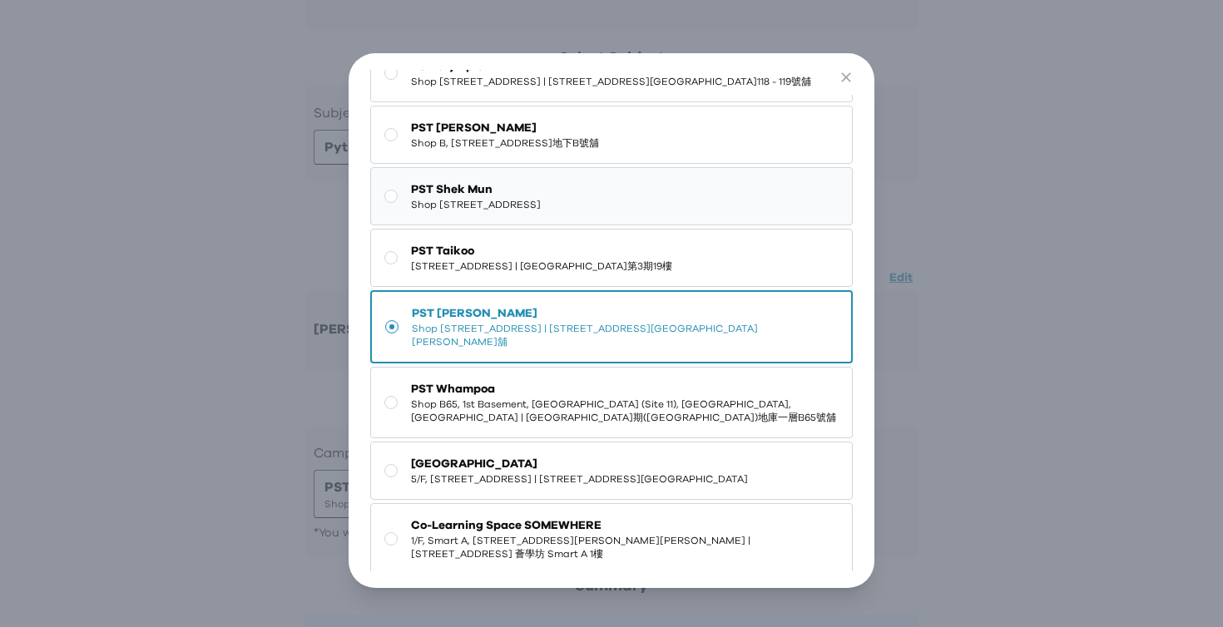
scroll to position [145, 0]
